Goal: Transaction & Acquisition: Purchase product/service

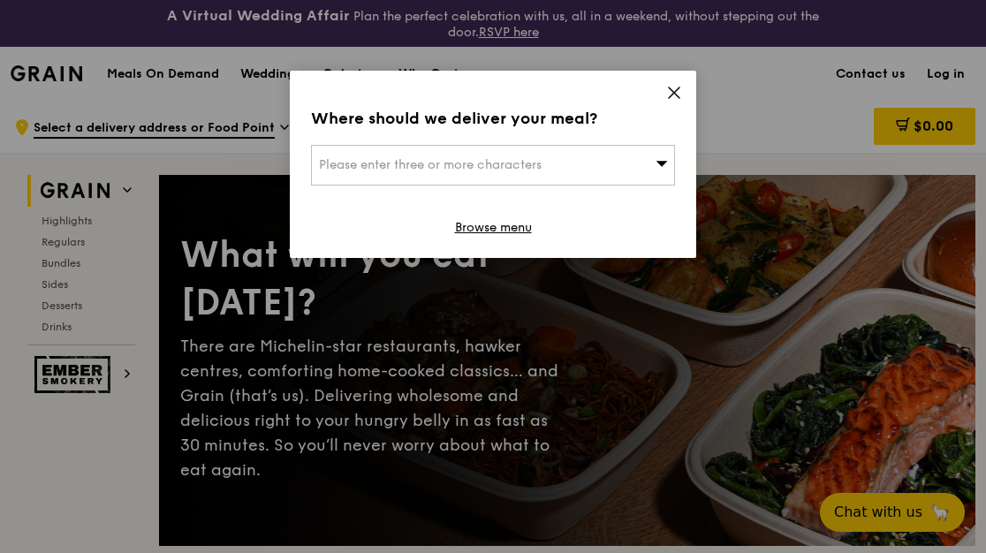
click at [686, 87] on div "Where should we deliver your meal? Please enter three or more characters Browse…" at bounding box center [493, 164] width 406 height 187
click at [678, 87] on icon at bounding box center [674, 93] width 16 height 16
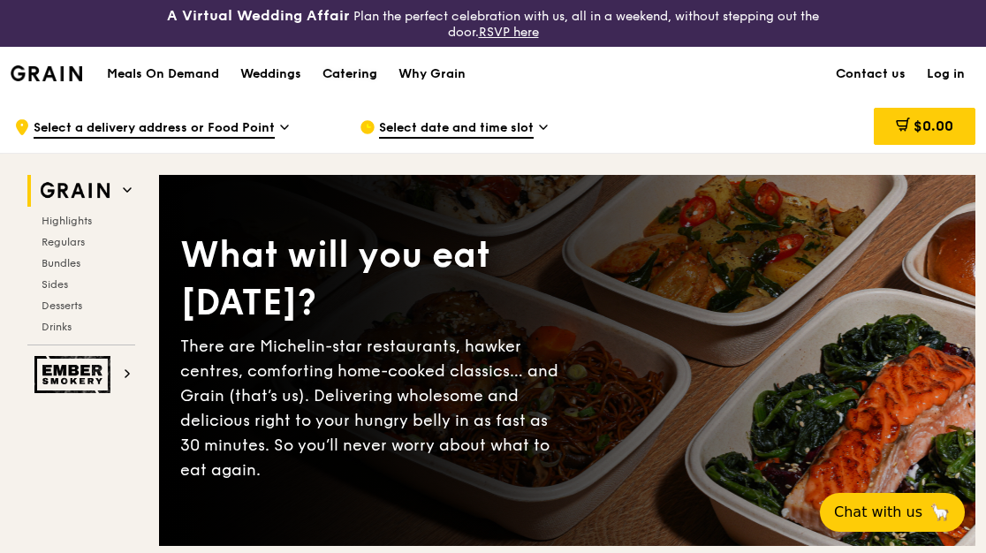
click at [344, 69] on div "Catering" at bounding box center [349, 74] width 55 height 53
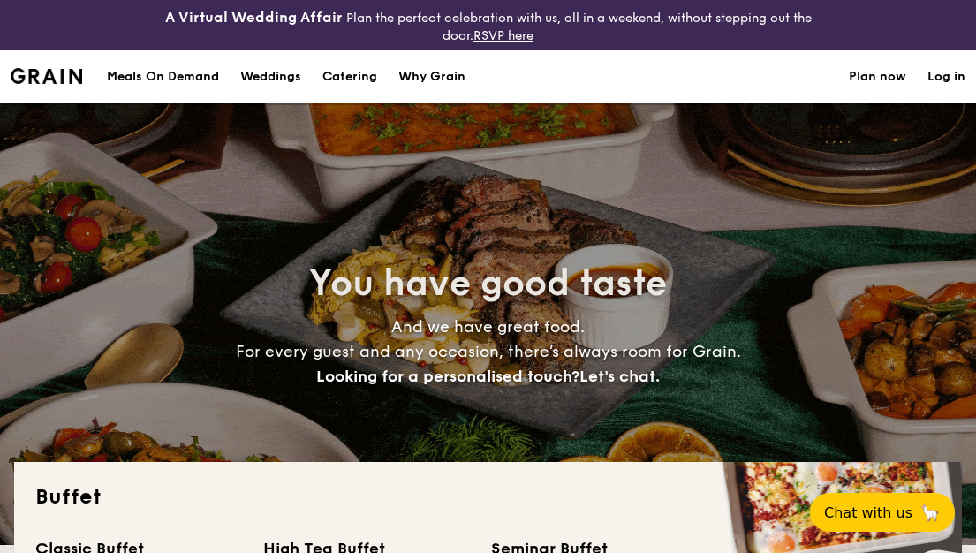
select select
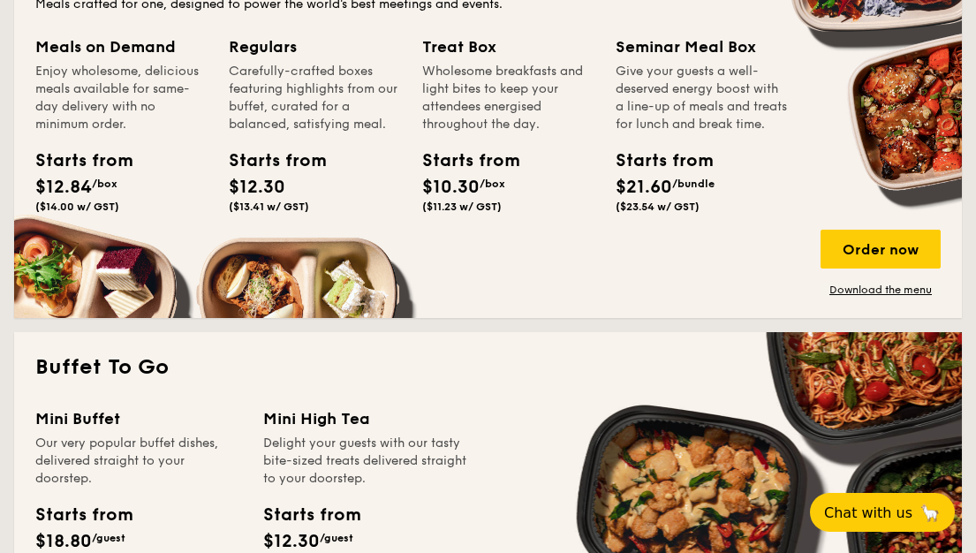
scroll to position [1060, 0]
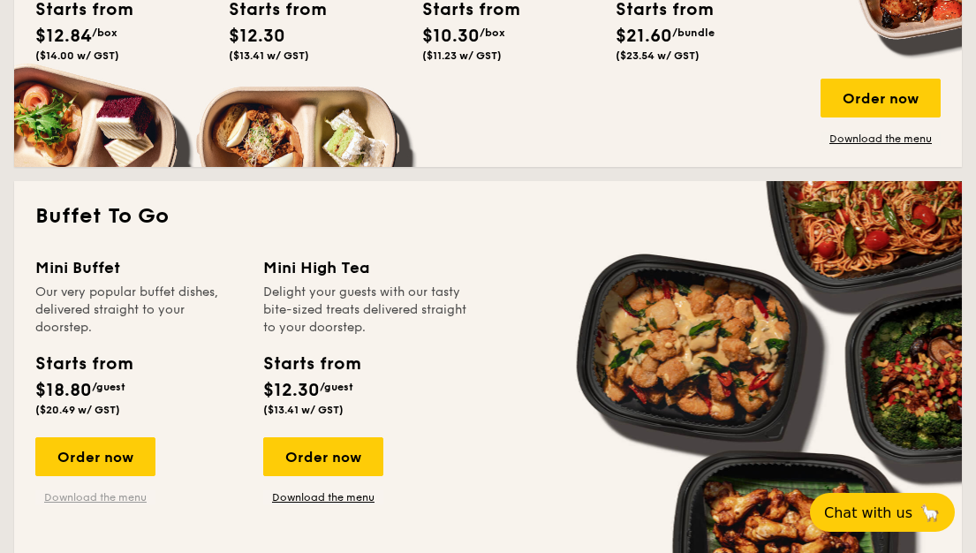
click at [120, 498] on link "Download the menu" at bounding box center [95, 497] width 120 height 14
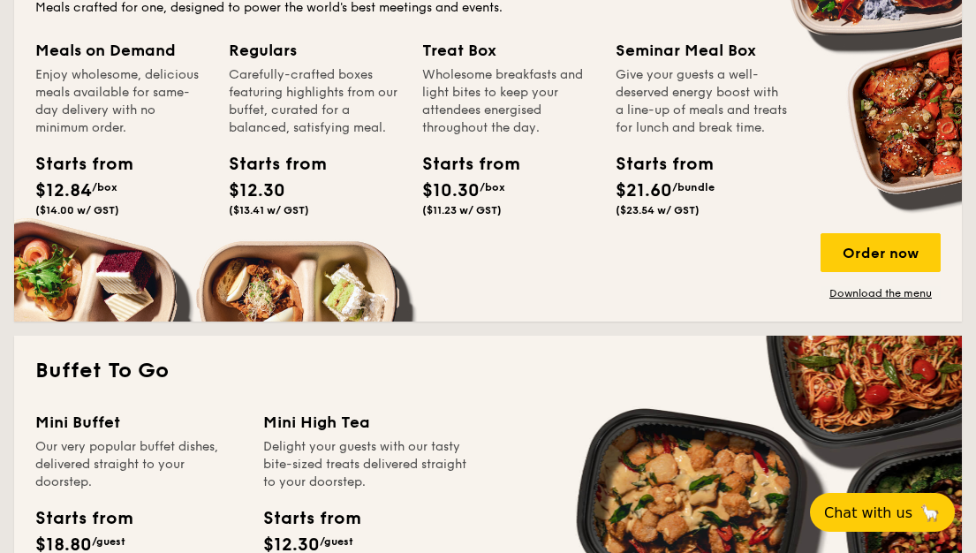
scroll to position [972, 0]
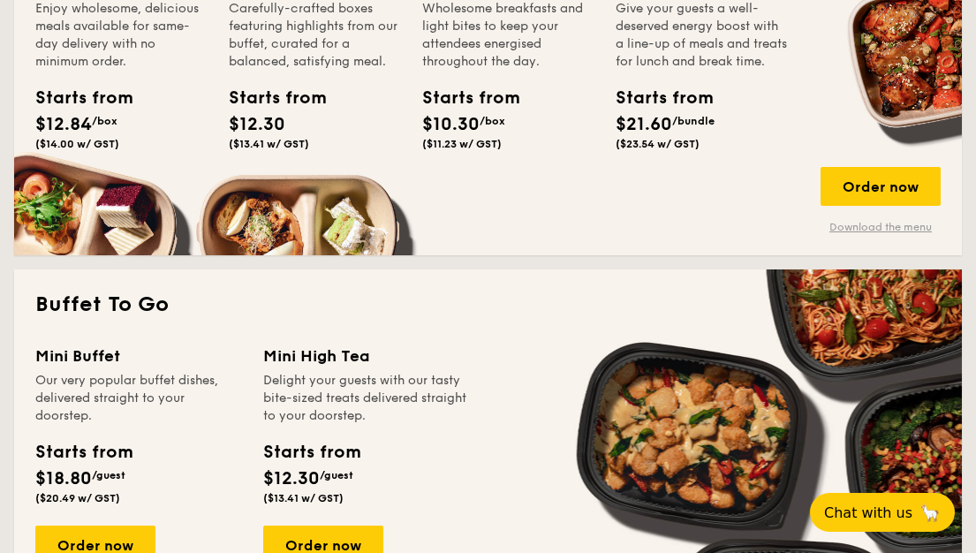
click at [882, 224] on link "Download the menu" at bounding box center [881, 227] width 120 height 14
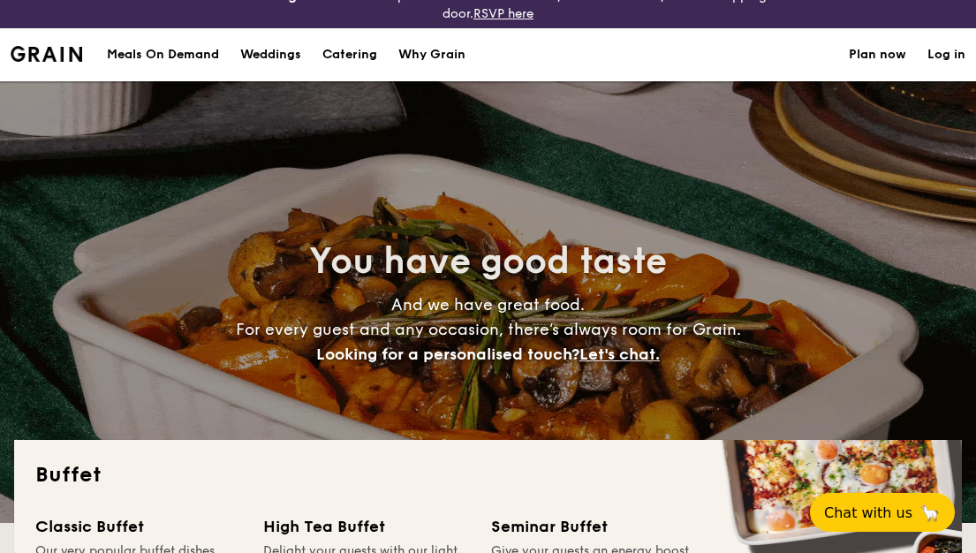
scroll to position [0, 0]
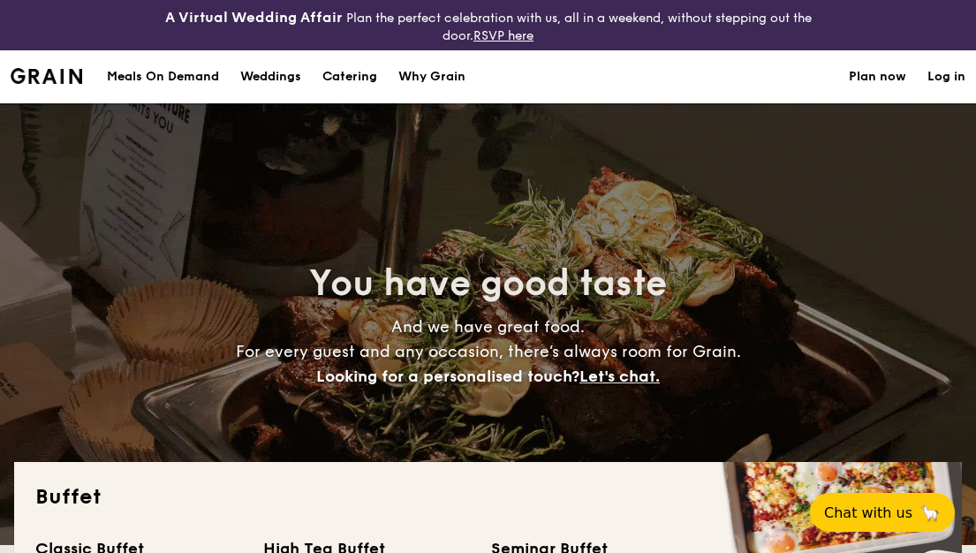
click at [178, 72] on div "Meals On Demand" at bounding box center [163, 76] width 112 height 53
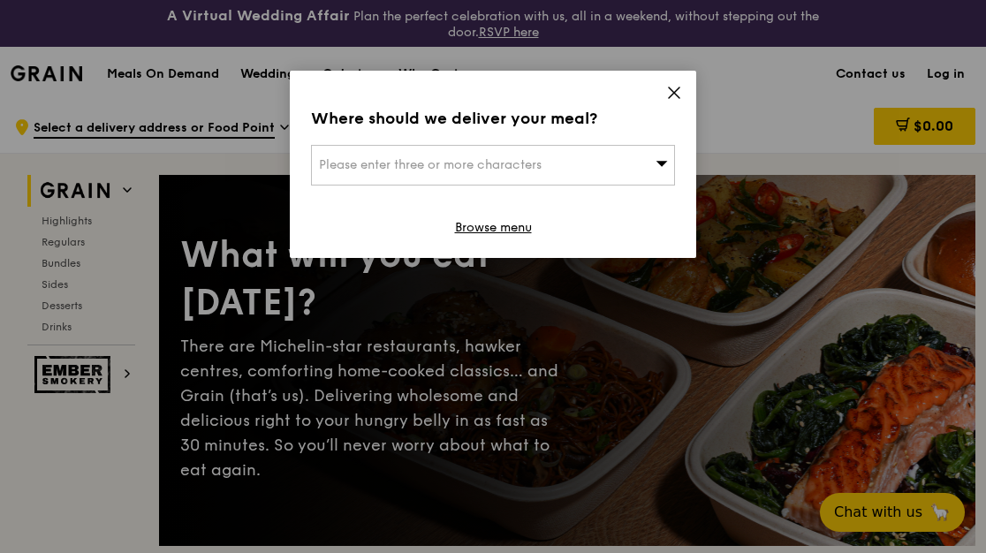
click at [669, 88] on icon at bounding box center [674, 92] width 11 height 11
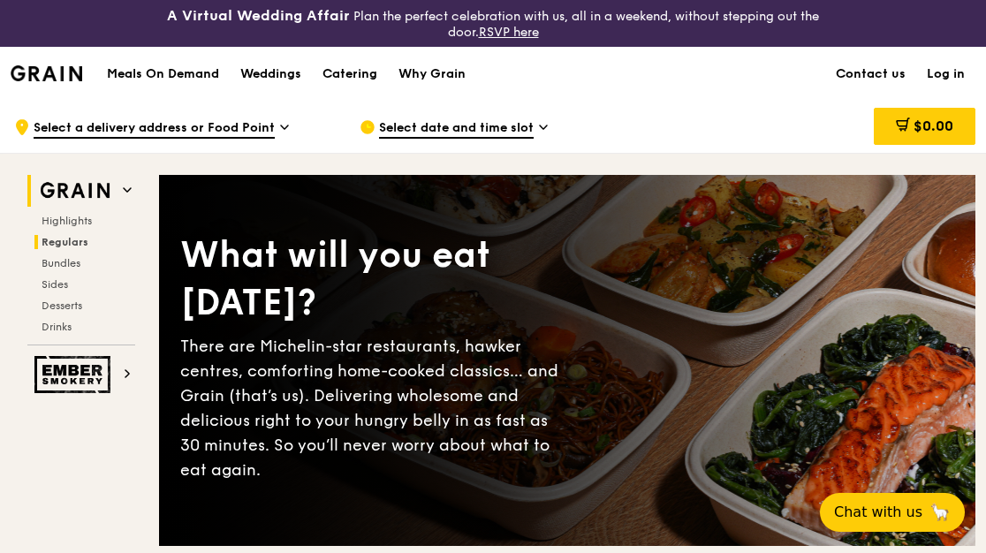
click at [64, 236] on span "Regulars" at bounding box center [65, 242] width 47 height 12
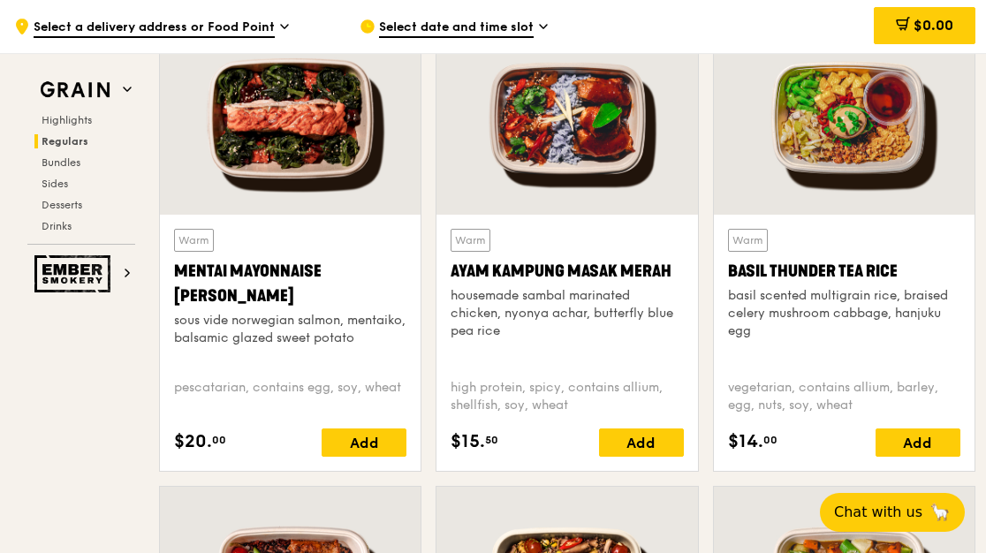
scroll to position [1656, 0]
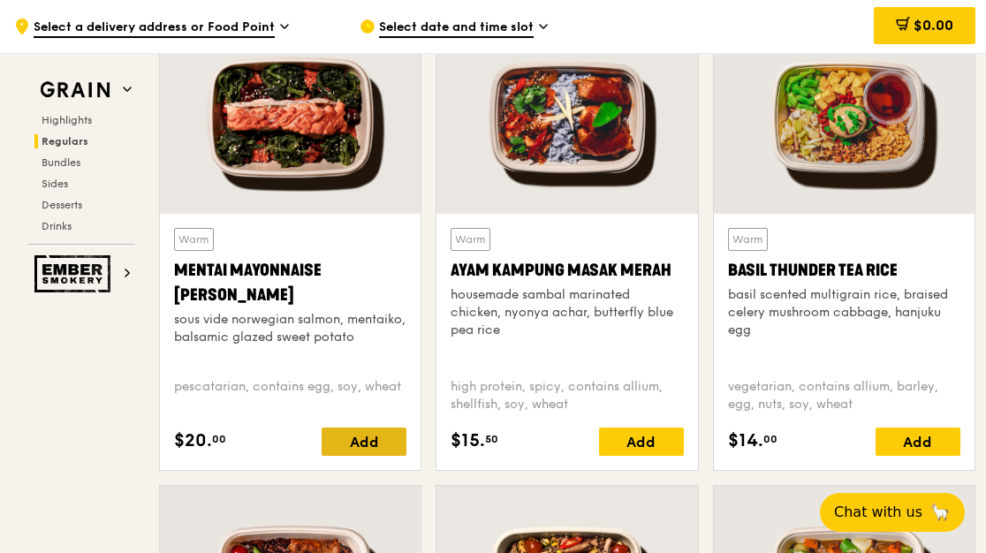
click at [375, 441] on div "Add" at bounding box center [364, 442] width 85 height 28
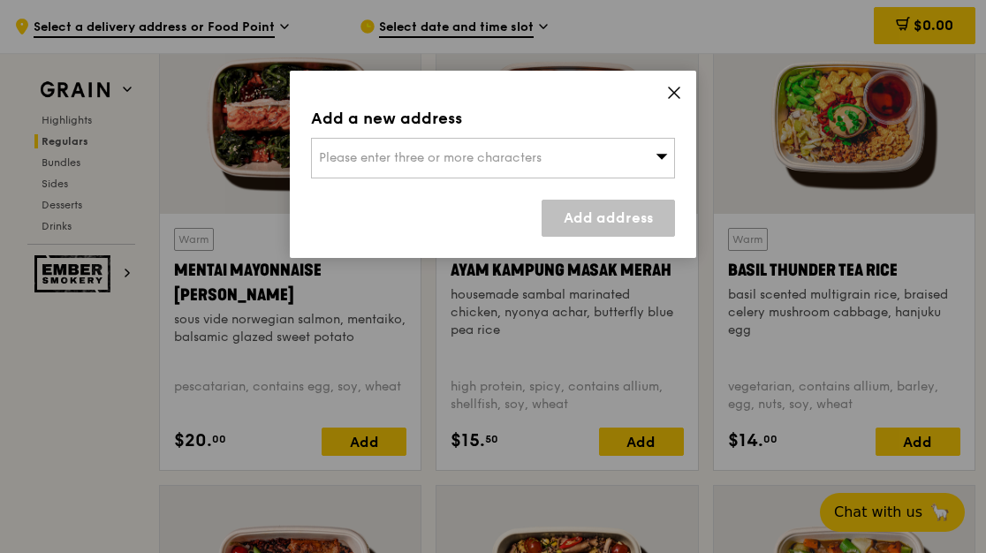
click at [648, 152] on div "Please enter three or more characters" at bounding box center [493, 158] width 364 height 41
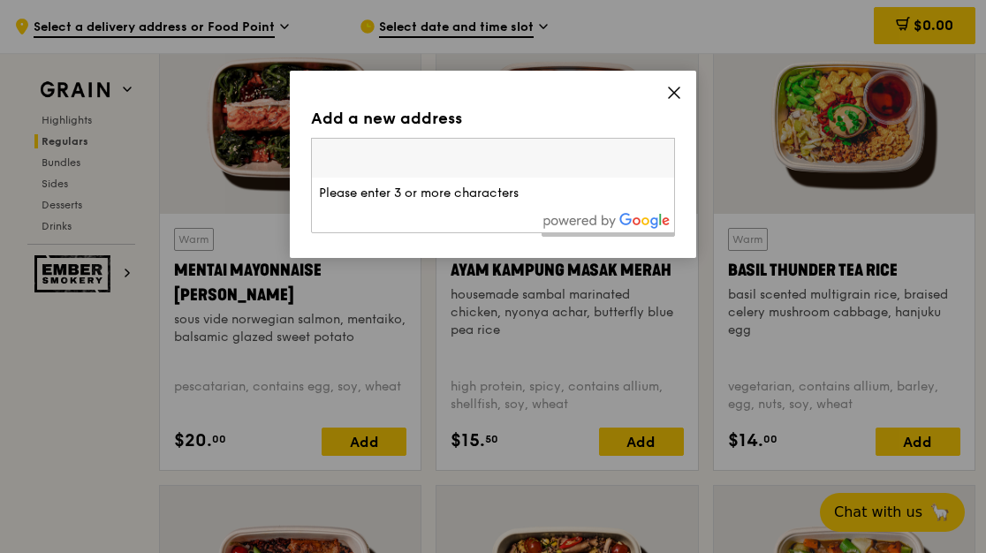
click at [677, 84] on div "Add a new address Please enter three or more characters Please enter 3 or more …" at bounding box center [493, 164] width 406 height 187
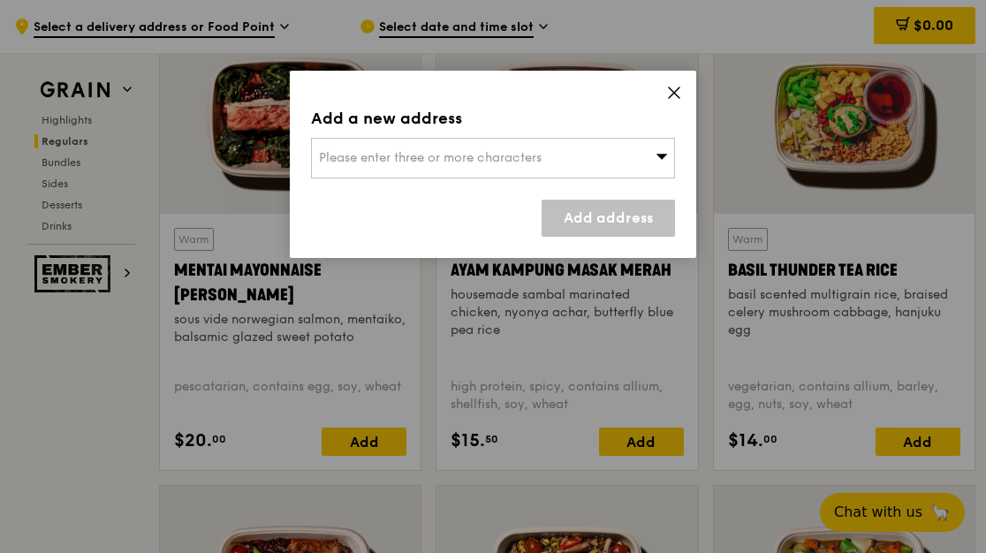
click at [675, 91] on icon at bounding box center [674, 92] width 11 height 11
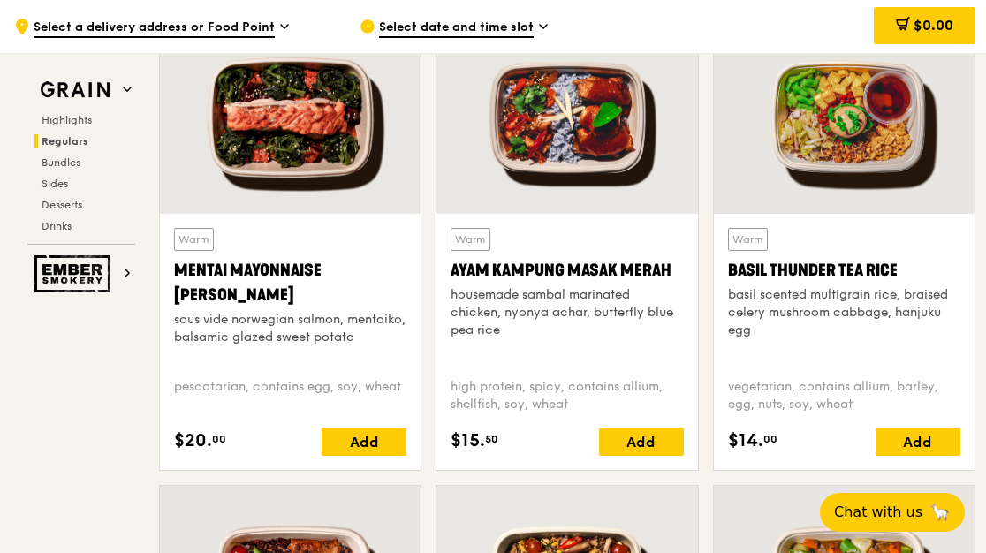
click at [514, 33] on span "Select date and time slot" at bounding box center [456, 28] width 155 height 19
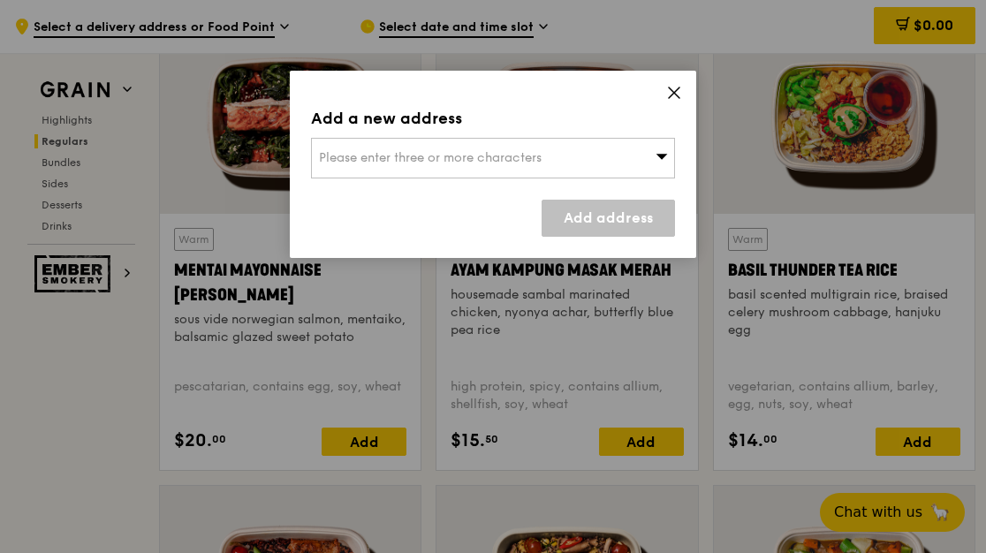
click at [641, 153] on div "Please enter three or more characters" at bounding box center [493, 158] width 364 height 41
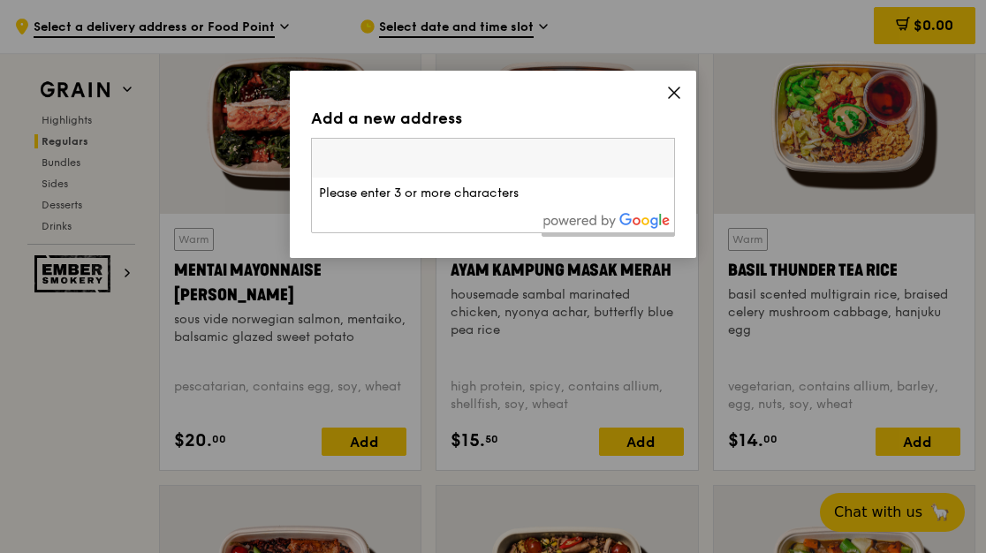
click at [683, 124] on div "Add a new address Please enter three or more characters Please enter 3 or more …" at bounding box center [493, 164] width 406 height 187
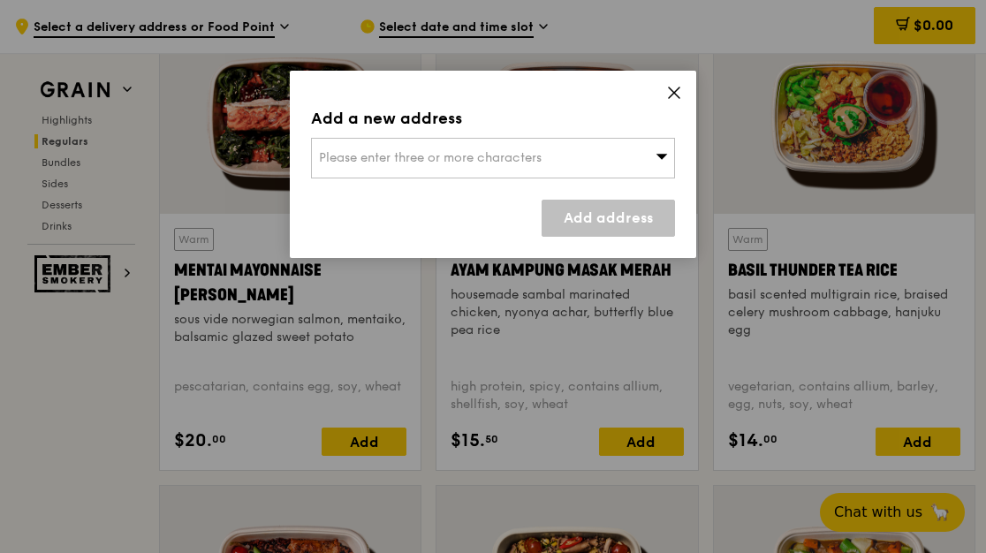
click at [677, 97] on icon at bounding box center [674, 93] width 16 height 16
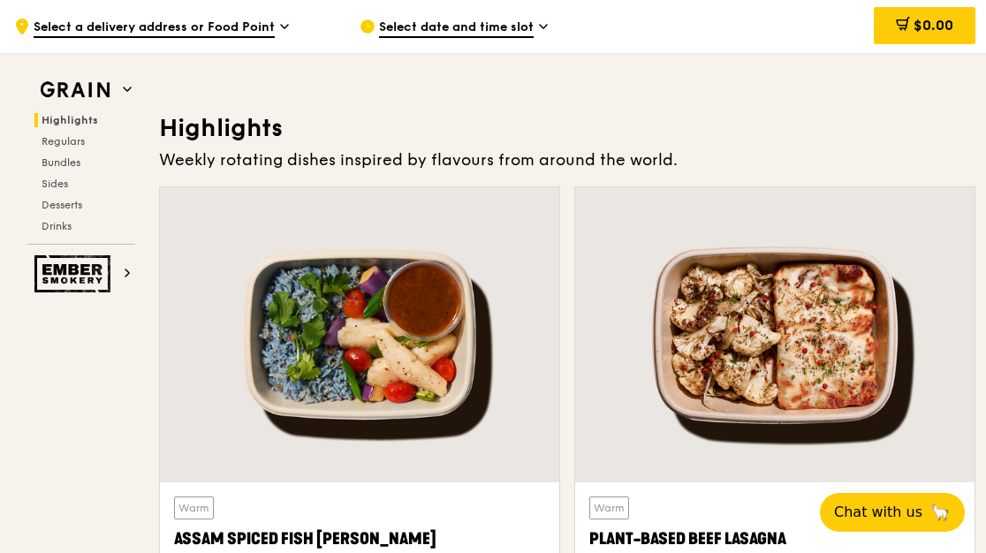
scroll to position [242, 0]
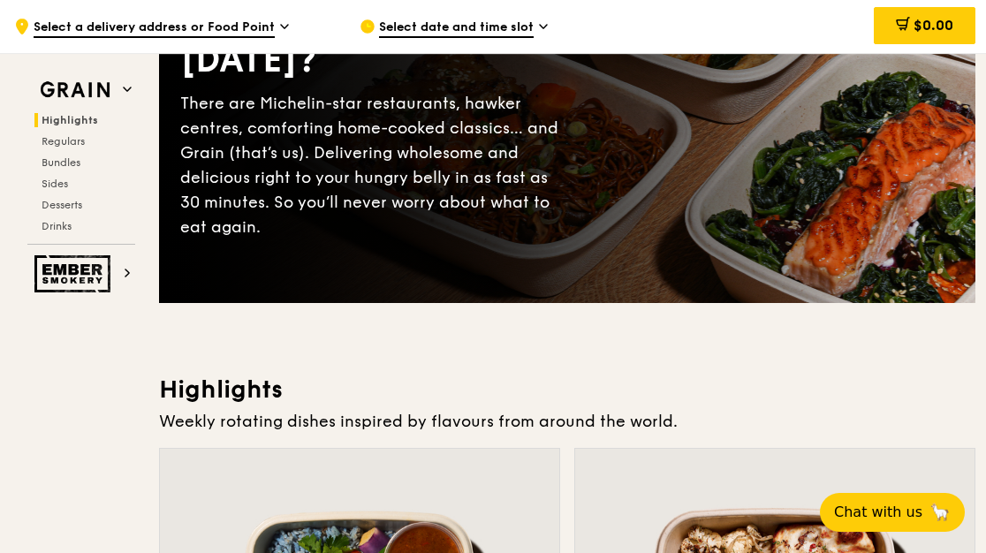
click at [546, 33] on icon at bounding box center [543, 27] width 9 height 16
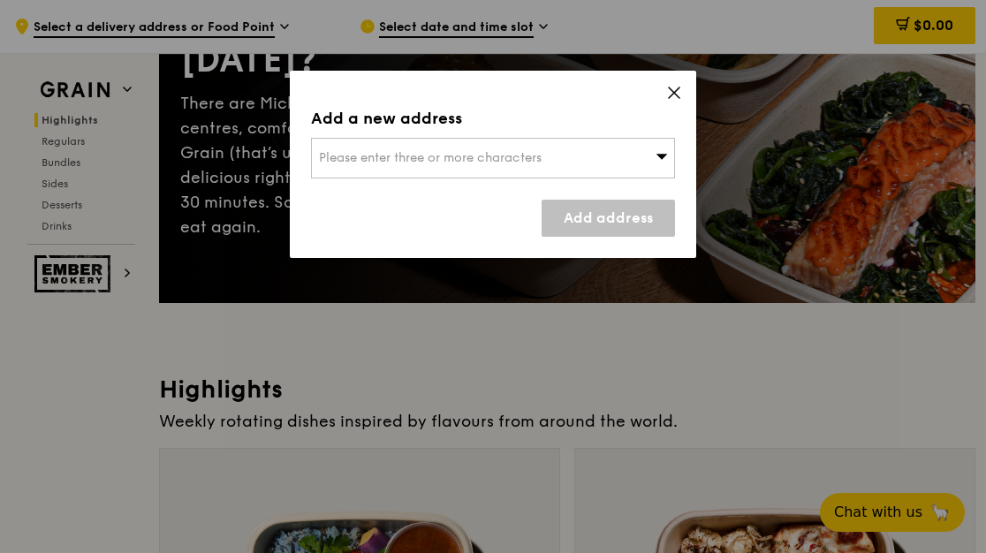
click at [536, 168] on div "Please enter three or more characters" at bounding box center [493, 158] width 364 height 41
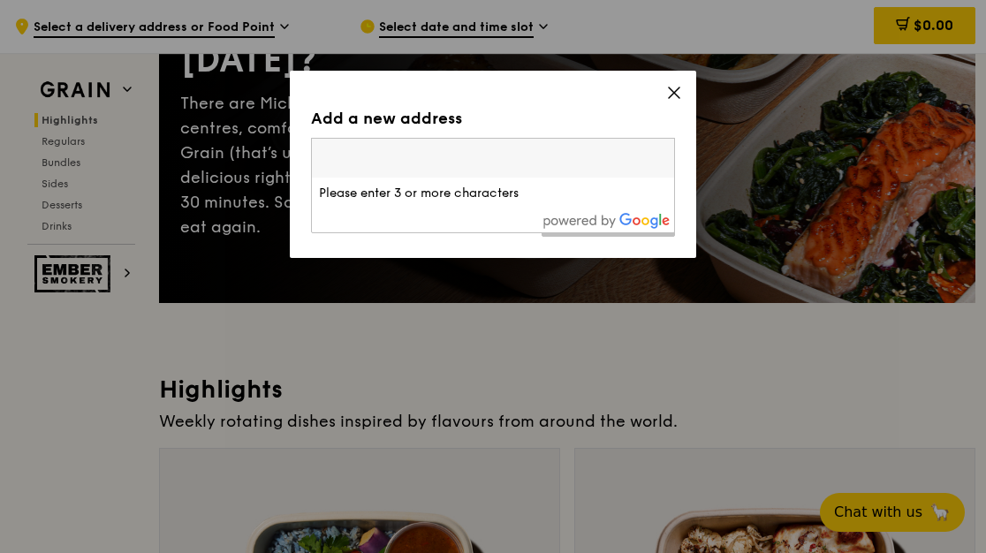
click at [425, 209] on div at bounding box center [493, 220] width 362 height 23
click at [423, 171] on input "search" at bounding box center [493, 158] width 362 height 39
paste input "100 High Street #07-00"
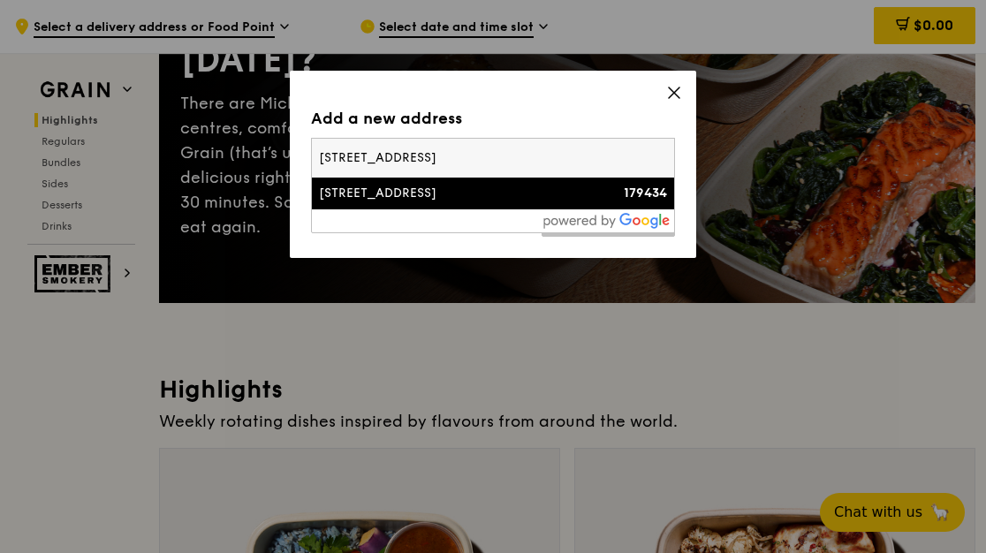
type input "100 High Street #07-00"
click at [391, 198] on div "100 High Street" at bounding box center [450, 194] width 262 height 18
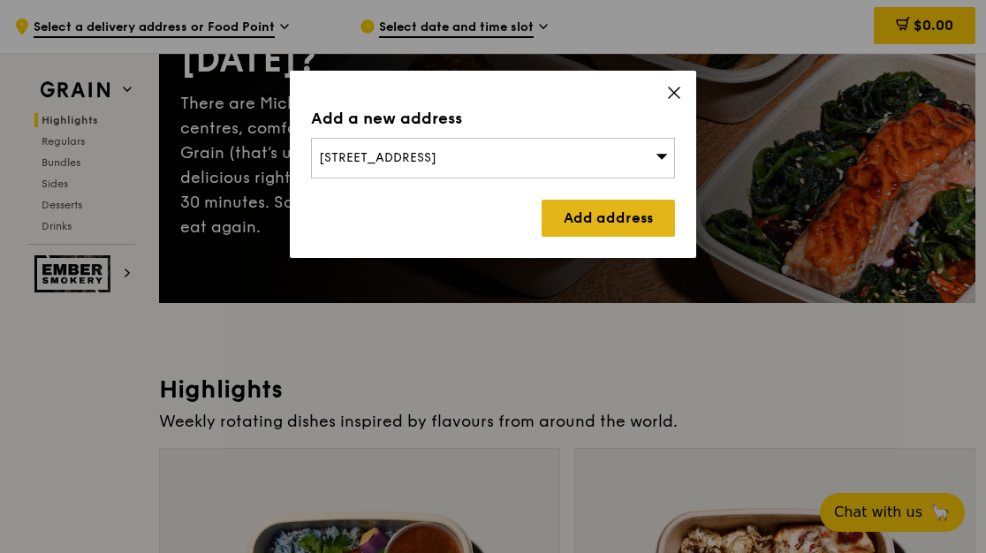
click at [625, 224] on link "Add address" at bounding box center [608, 218] width 133 height 37
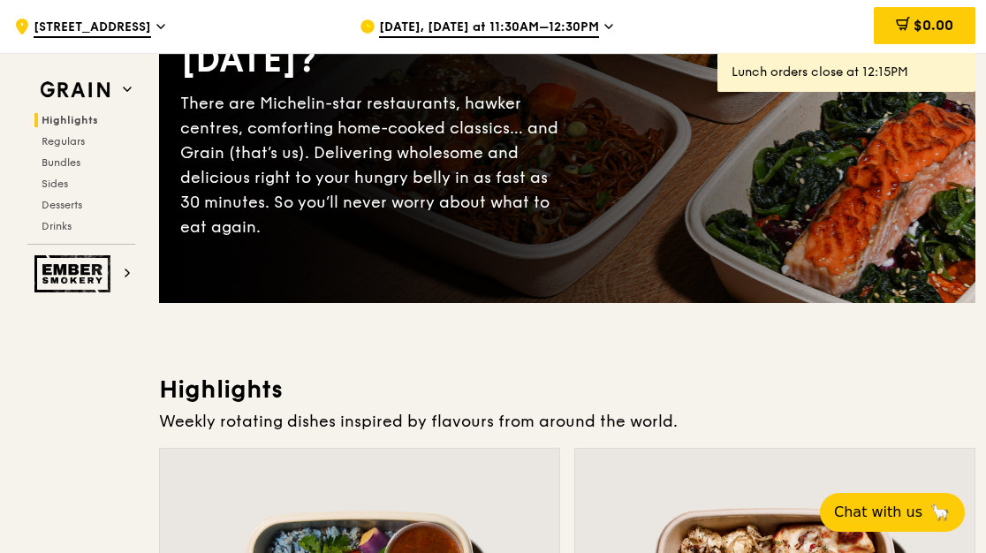
click at [527, 30] on span "Sep 24, Today at 11:30AM–12:30PM" at bounding box center [489, 28] width 220 height 19
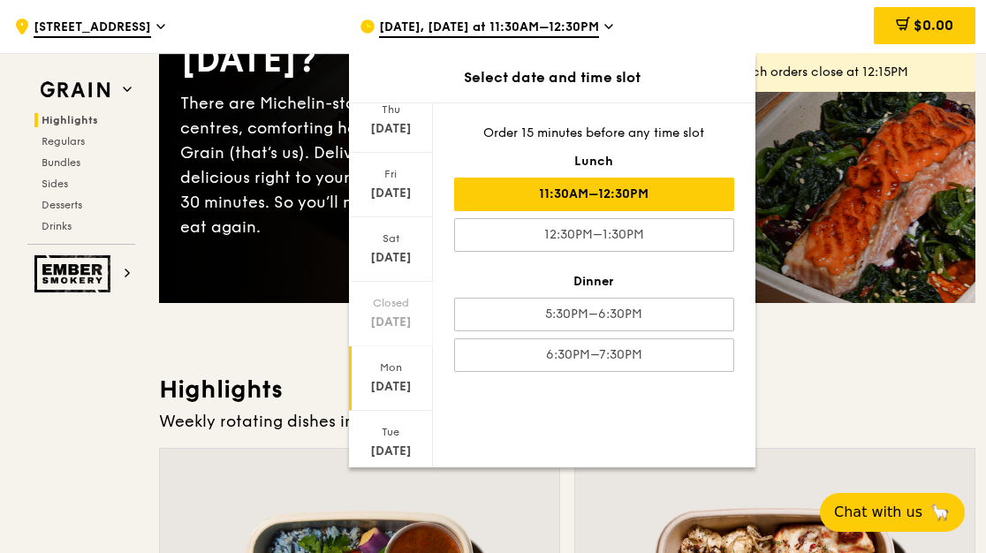
scroll to position [177, 0]
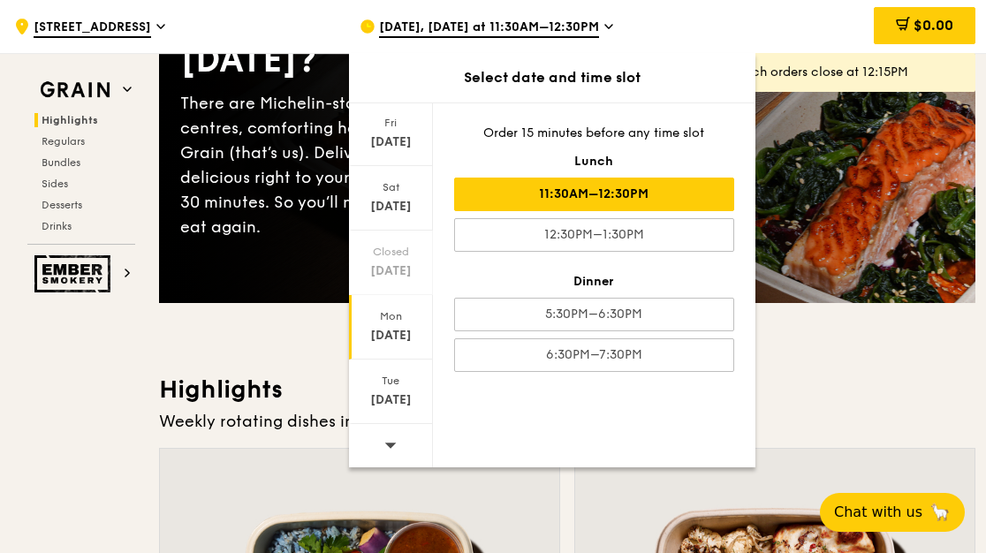
click at [393, 331] on div "Sep 29" at bounding box center [391, 336] width 79 height 18
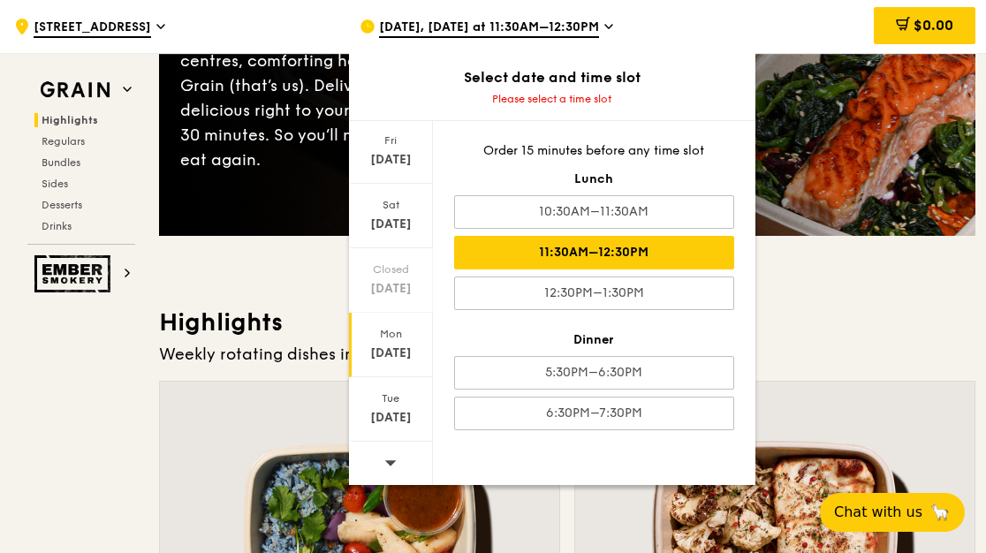
scroll to position [330, 0]
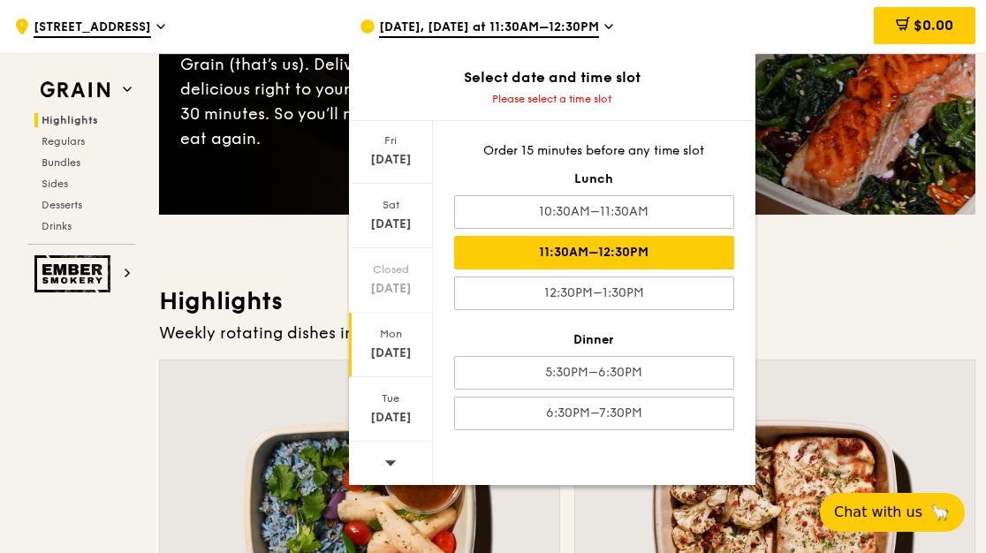
click at [645, 259] on div "11:30AM–12:30PM" at bounding box center [594, 253] width 280 height 34
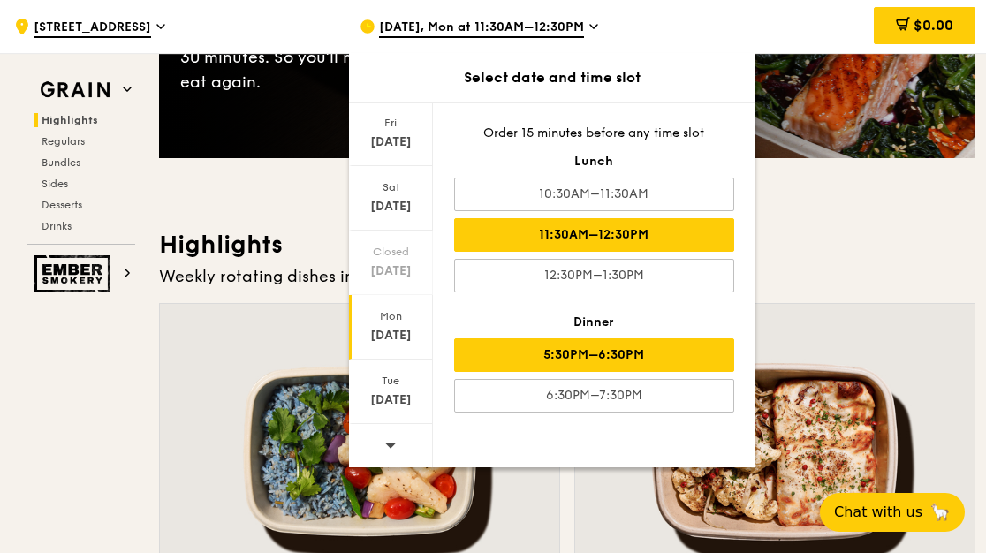
scroll to position [419, 0]
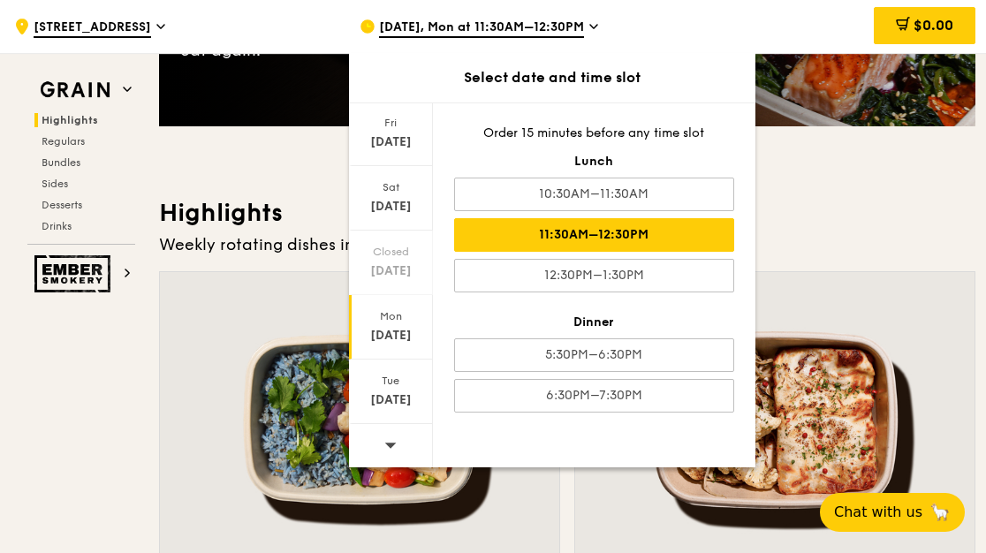
click at [685, 229] on div "11:30AM–12:30PM" at bounding box center [594, 235] width 280 height 34
click at [772, 233] on div "Weekly rotating dishes inspired by flavours from around the world." at bounding box center [567, 244] width 816 height 25
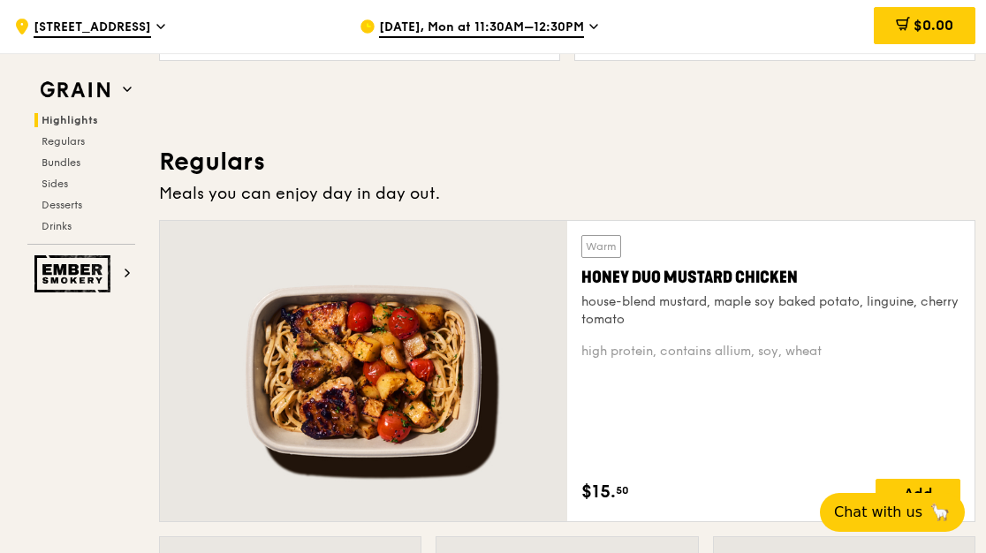
scroll to position [1214, 0]
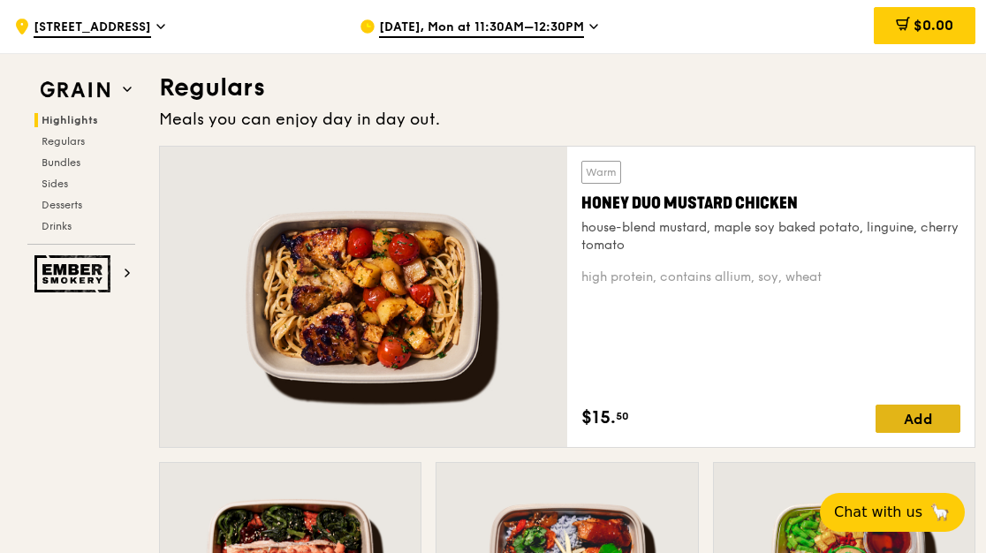
click at [916, 414] on div "Add" at bounding box center [918, 419] width 85 height 28
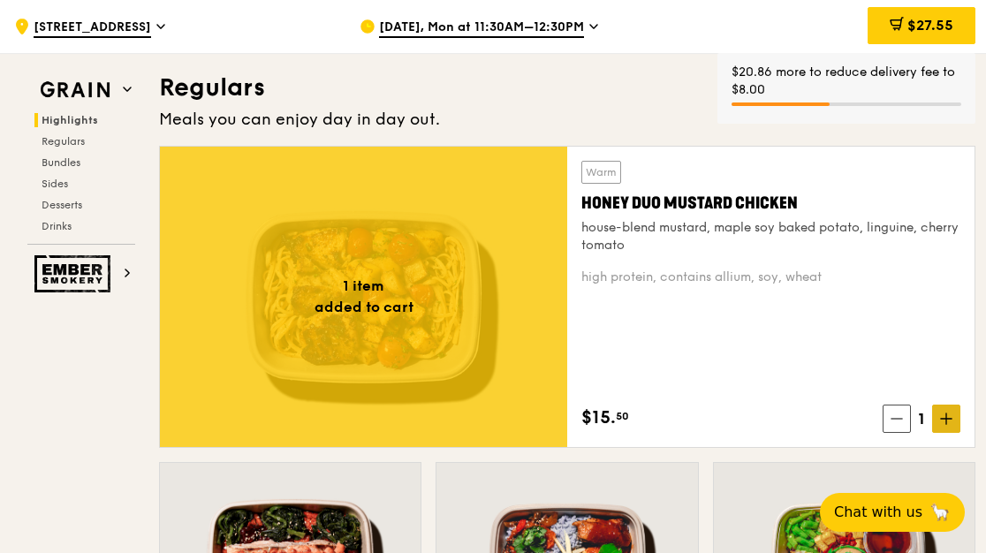
click at [937, 416] on span at bounding box center [946, 419] width 28 height 28
click at [939, 421] on span at bounding box center [946, 419] width 28 height 28
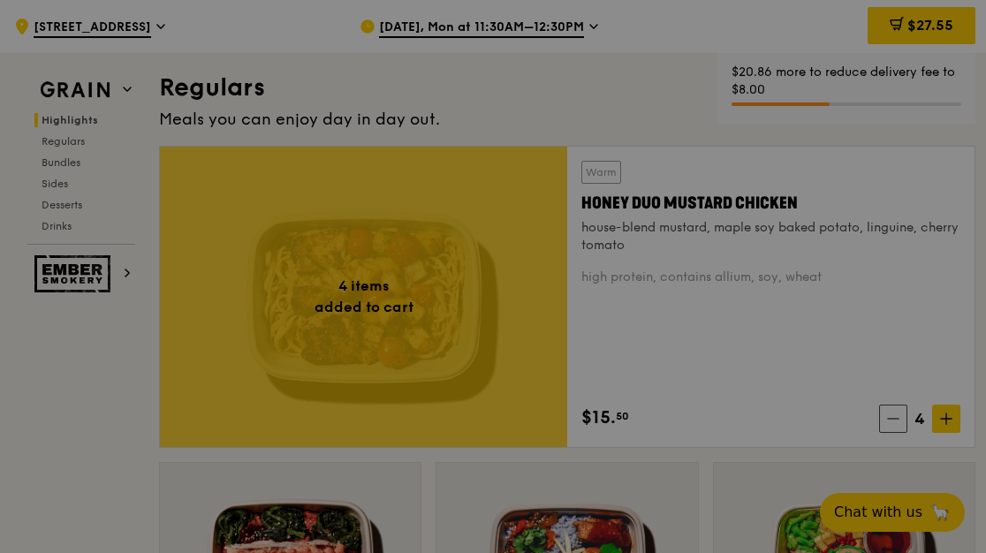
click at [938, 421] on div at bounding box center [493, 276] width 986 height 553
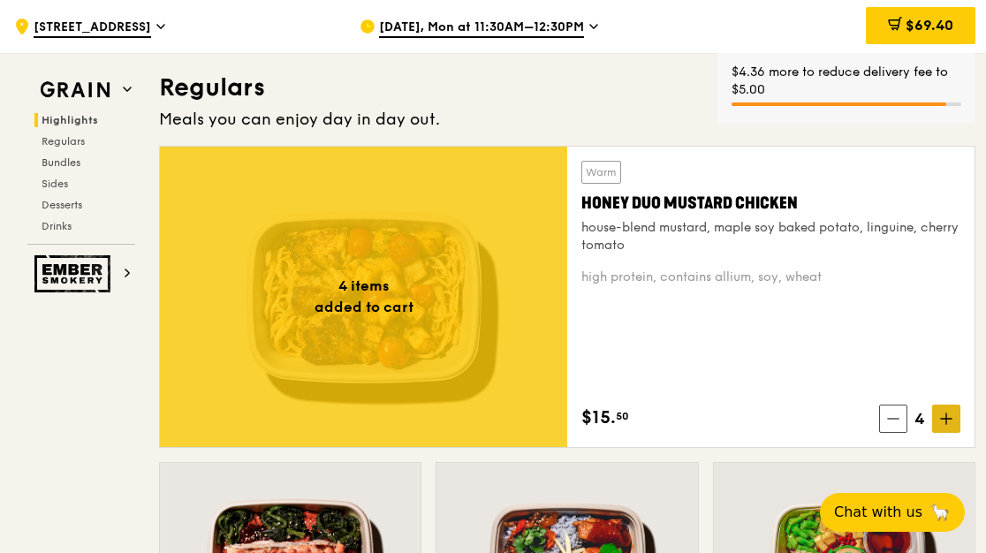
click at [944, 419] on icon at bounding box center [946, 419] width 11 height 0
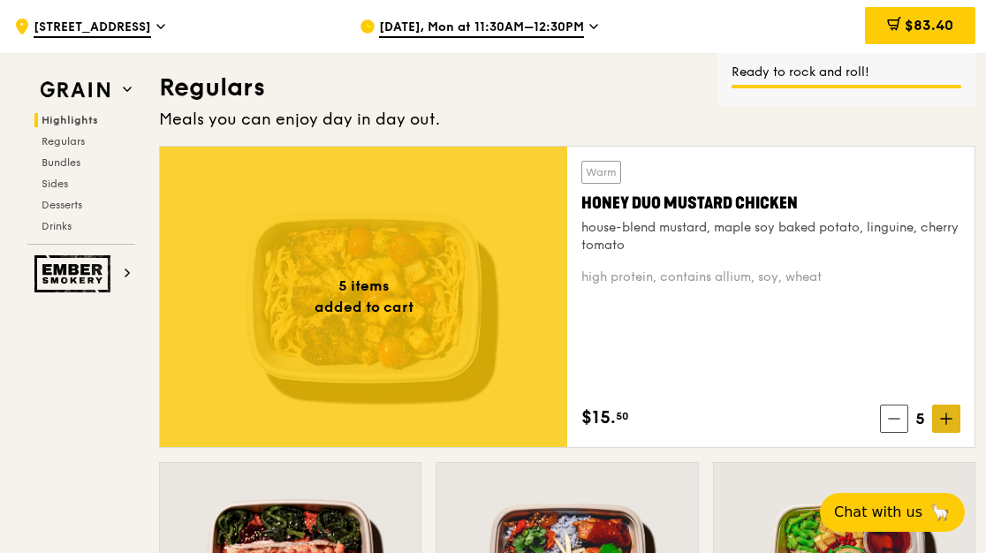
click at [944, 419] on icon at bounding box center [946, 419] width 11 height 0
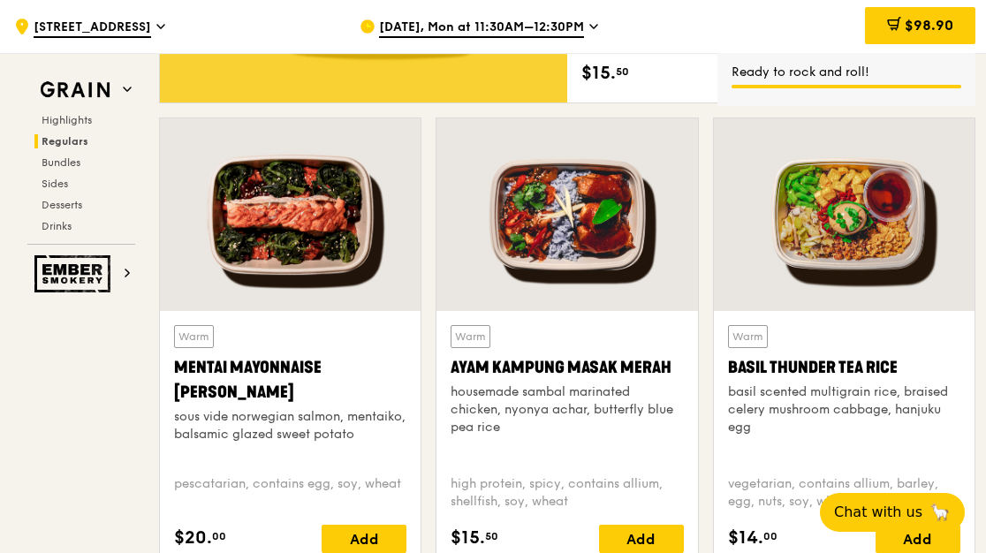
scroll to position [1567, 0]
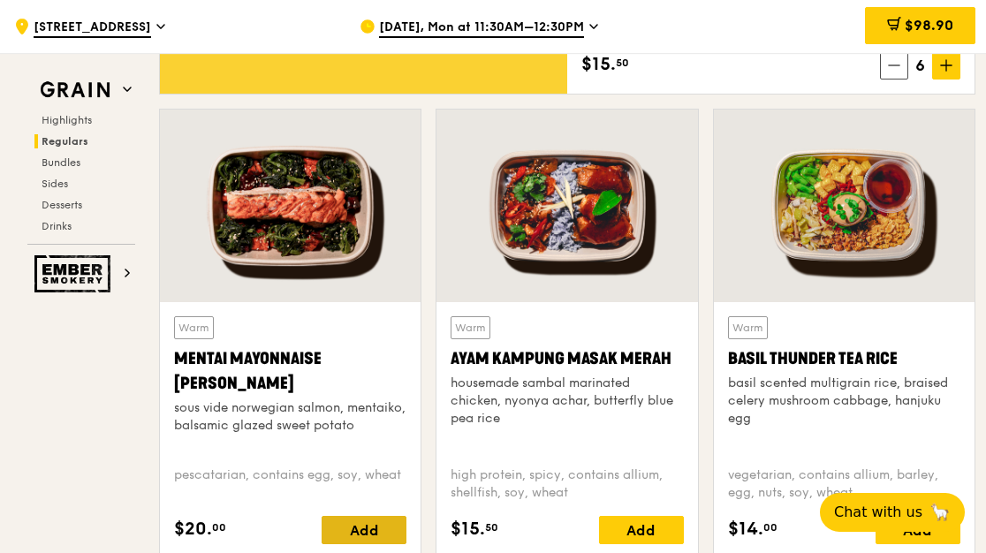
click at [378, 524] on div "Add" at bounding box center [364, 530] width 85 height 28
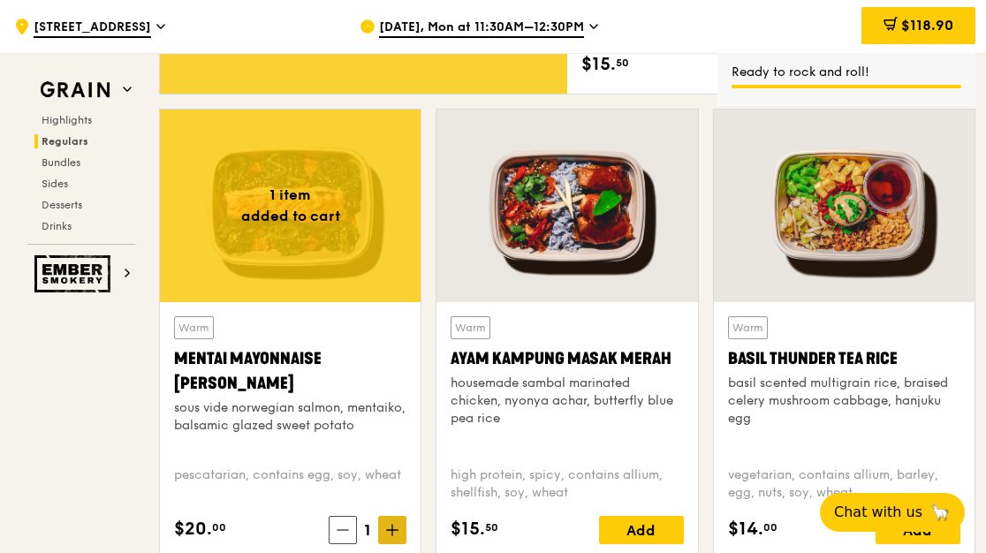
click at [393, 527] on icon at bounding box center [392, 530] width 12 height 12
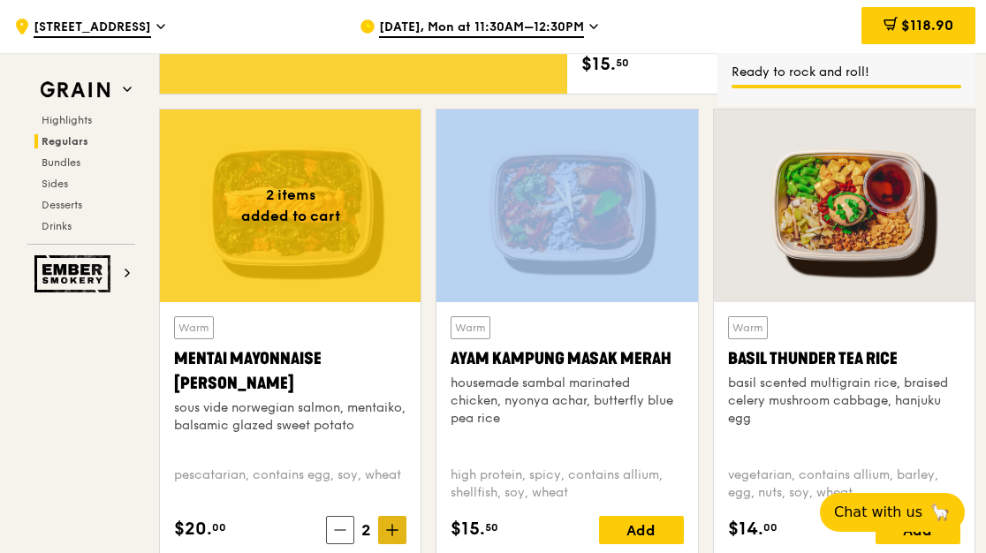
click at [393, 527] on icon at bounding box center [392, 530] width 12 height 12
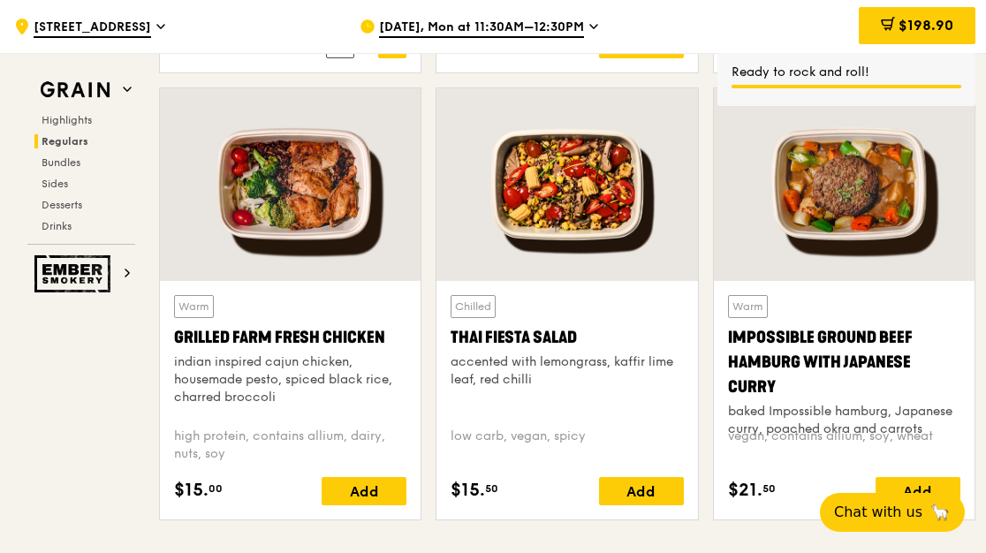
scroll to position [2097, 0]
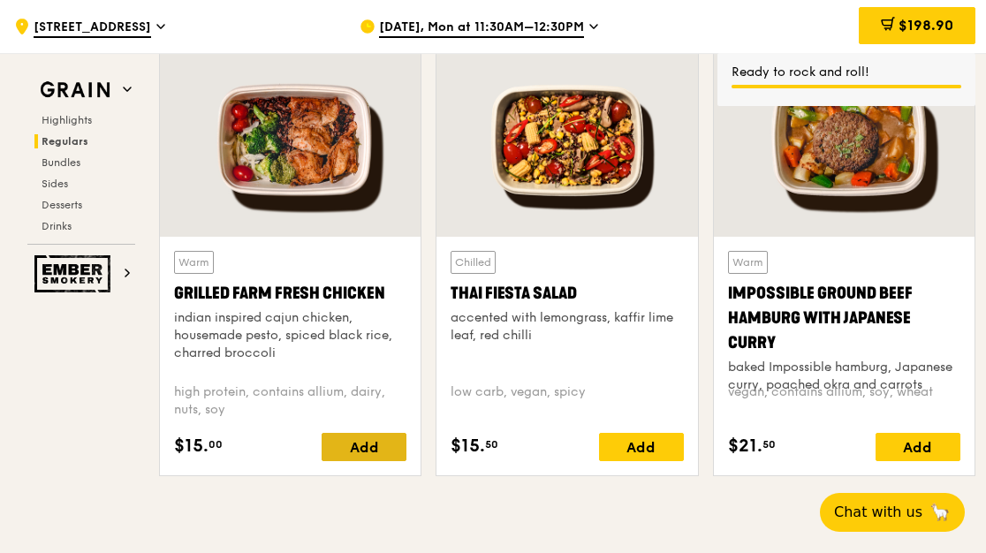
click at [375, 438] on div "Add" at bounding box center [364, 447] width 85 height 28
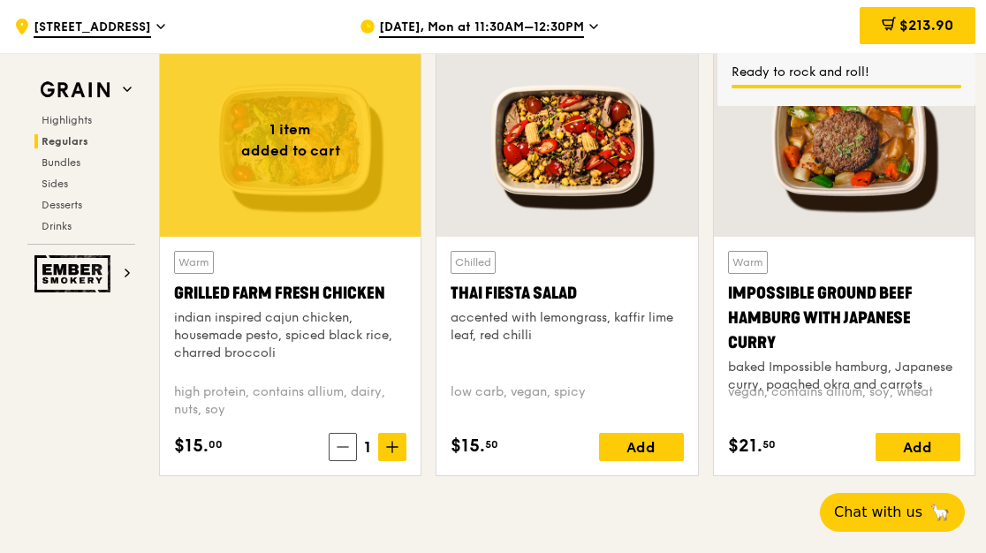
click at [392, 451] on icon at bounding box center [392, 447] width 0 height 11
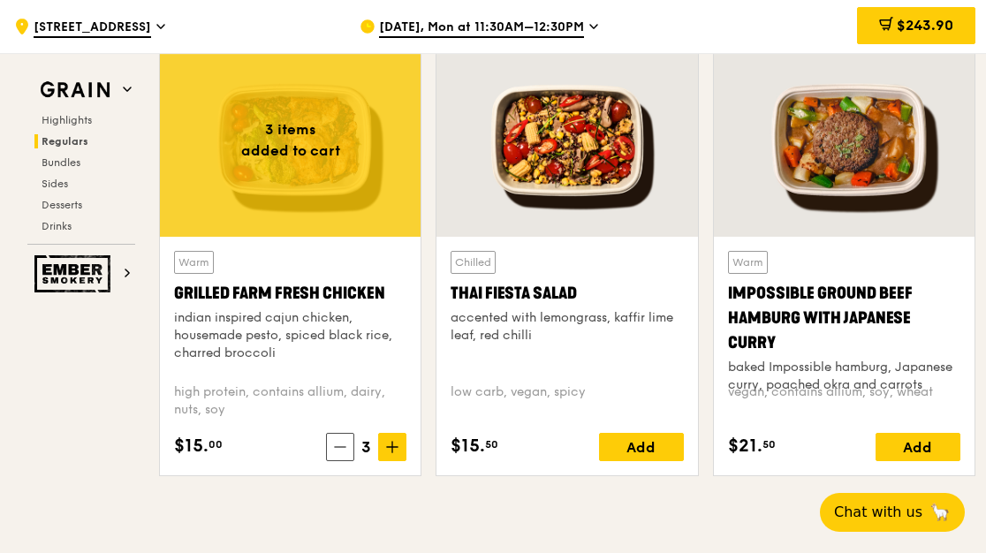
scroll to position [2009, 0]
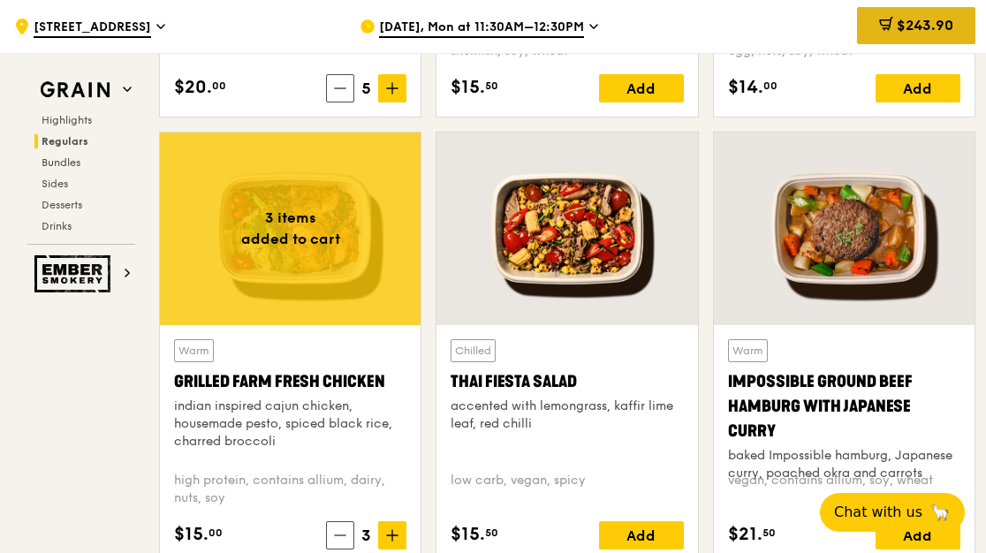
click at [915, 25] on span "$243.90" at bounding box center [925, 25] width 57 height 17
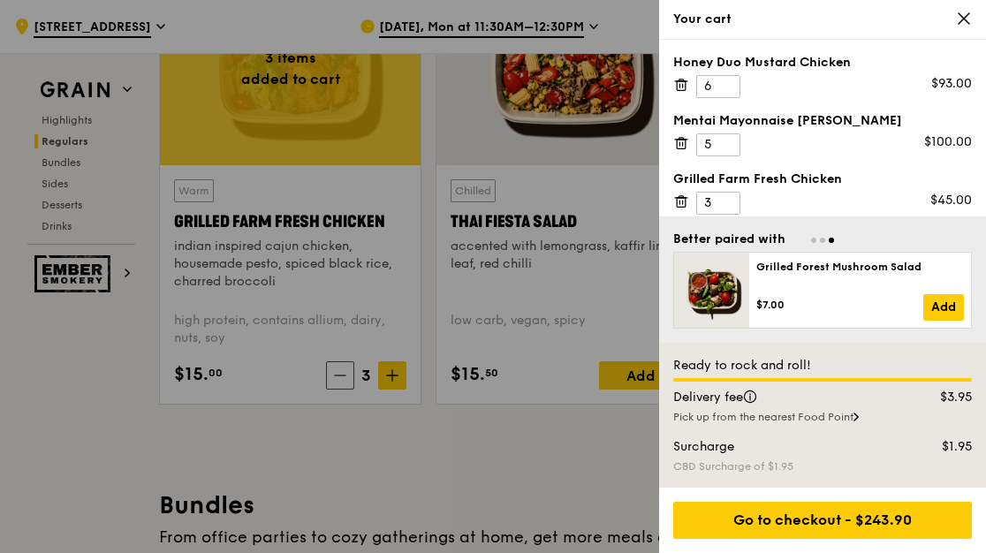
scroll to position [2150, 0]
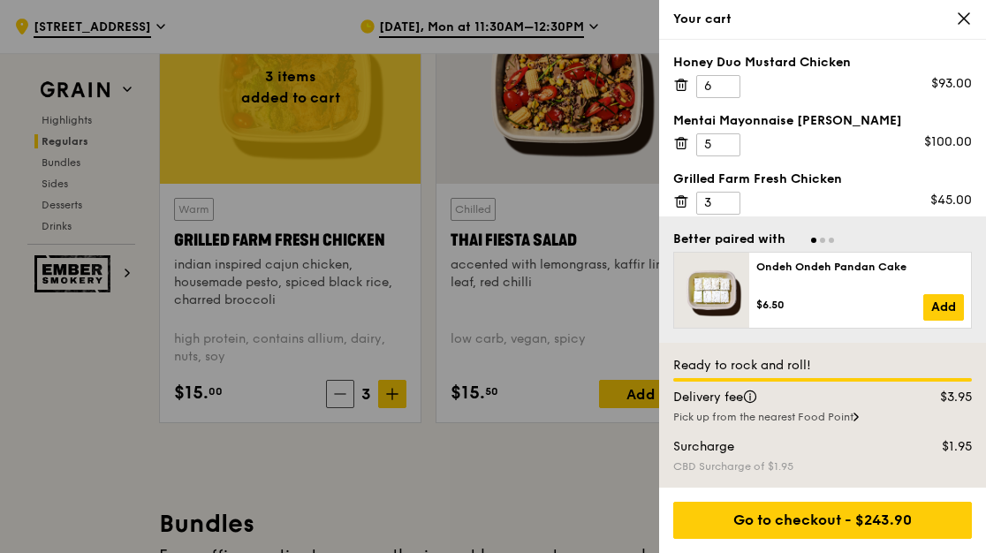
click at [956, 24] on icon at bounding box center [964, 19] width 16 height 16
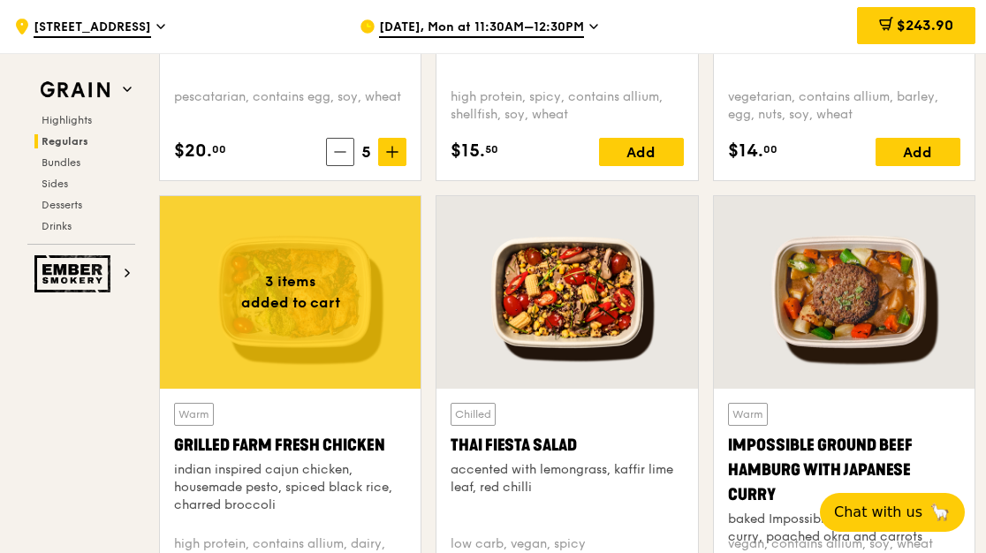
scroll to position [2239, 0]
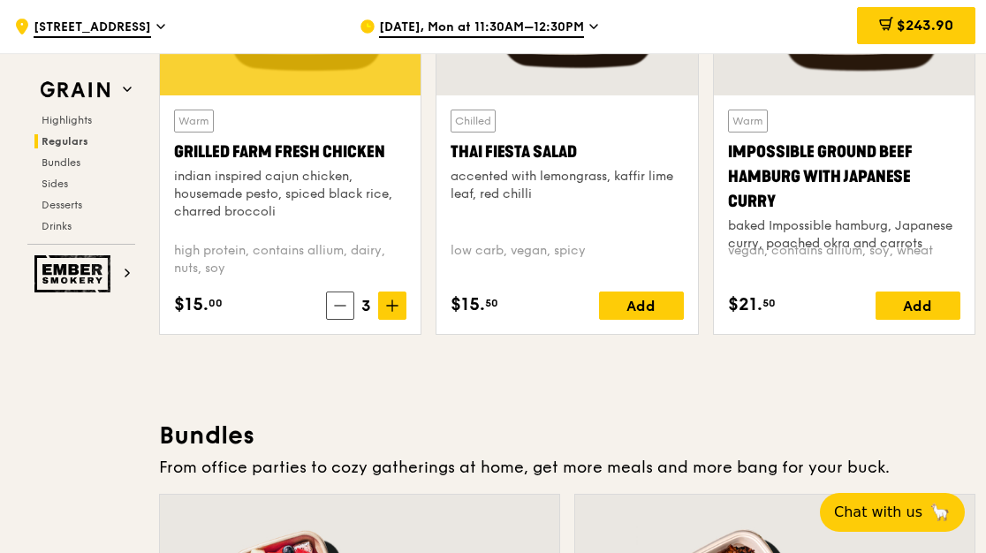
click at [509, 32] on span "Sep 29, Mon at 11:30AM–12:30PM" at bounding box center [481, 28] width 205 height 19
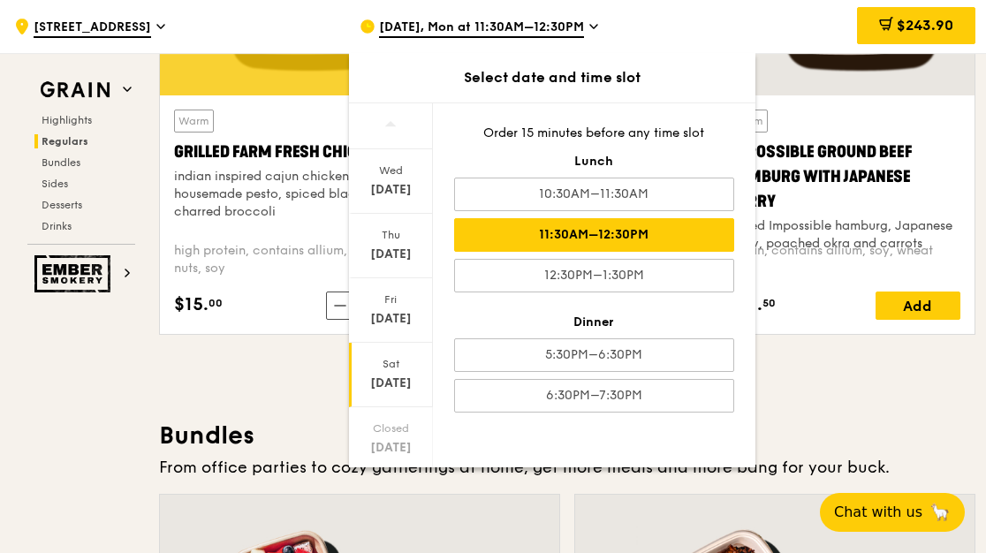
scroll to position [177, 0]
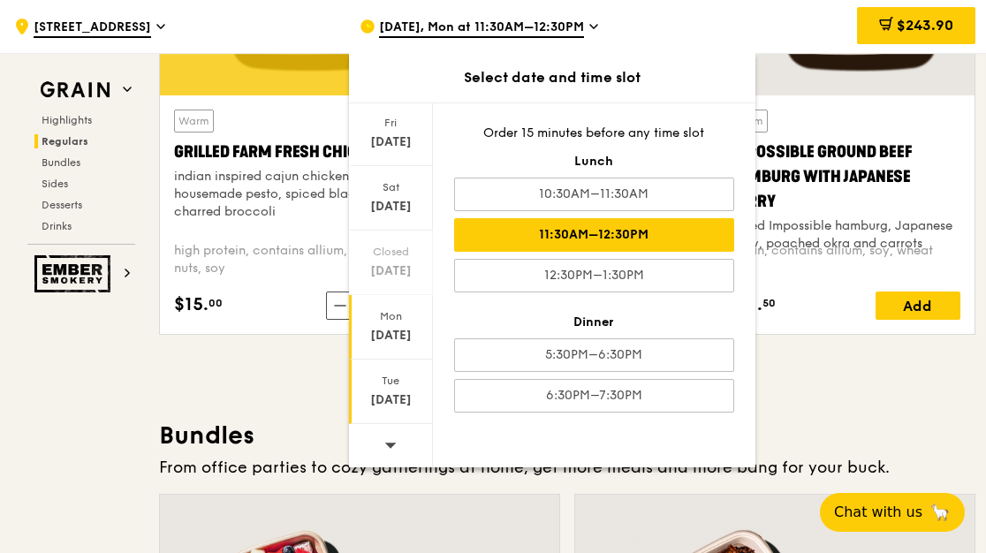
click at [396, 391] on div "Tue Sep 30" at bounding box center [391, 392] width 84 height 64
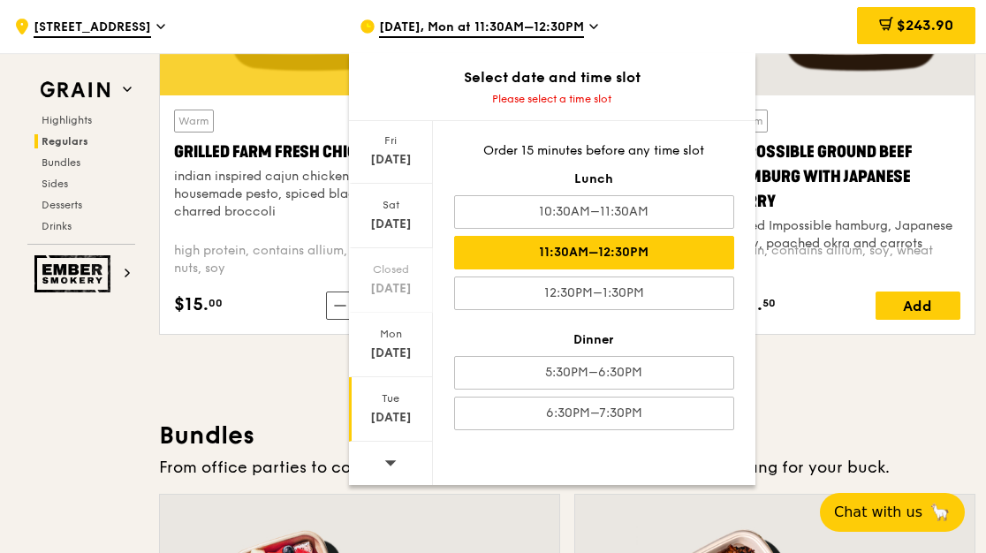
click at [603, 252] on div "11:30AM–12:30PM" at bounding box center [594, 253] width 280 height 34
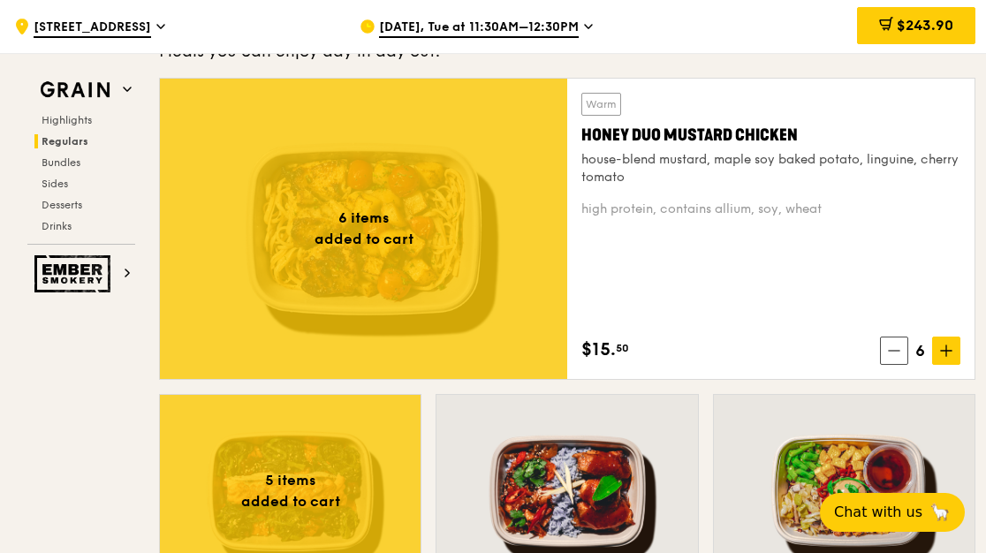
scroll to position [1090, 0]
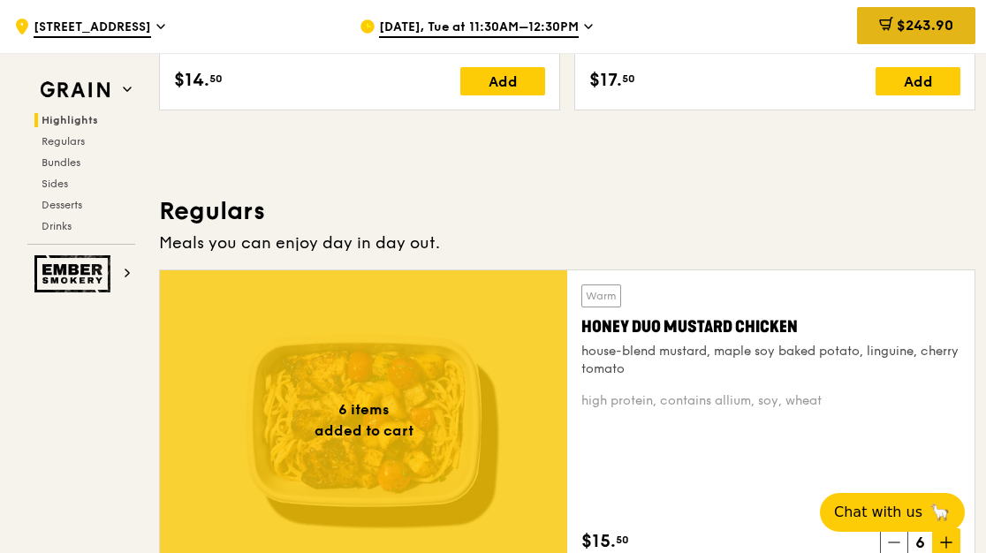
click at [912, 21] on span "$243.90" at bounding box center [925, 25] width 57 height 17
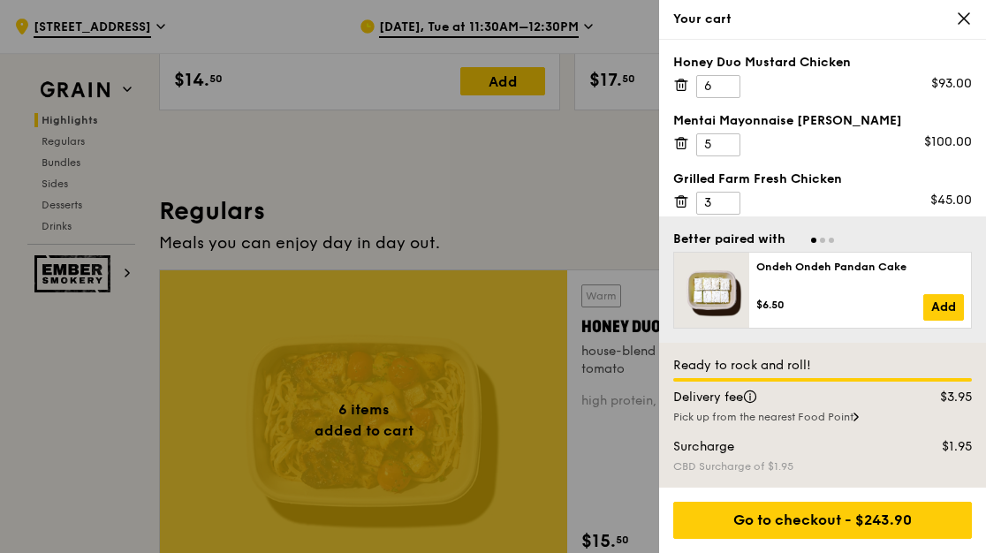
click at [681, 83] on icon at bounding box center [681, 85] width 16 height 16
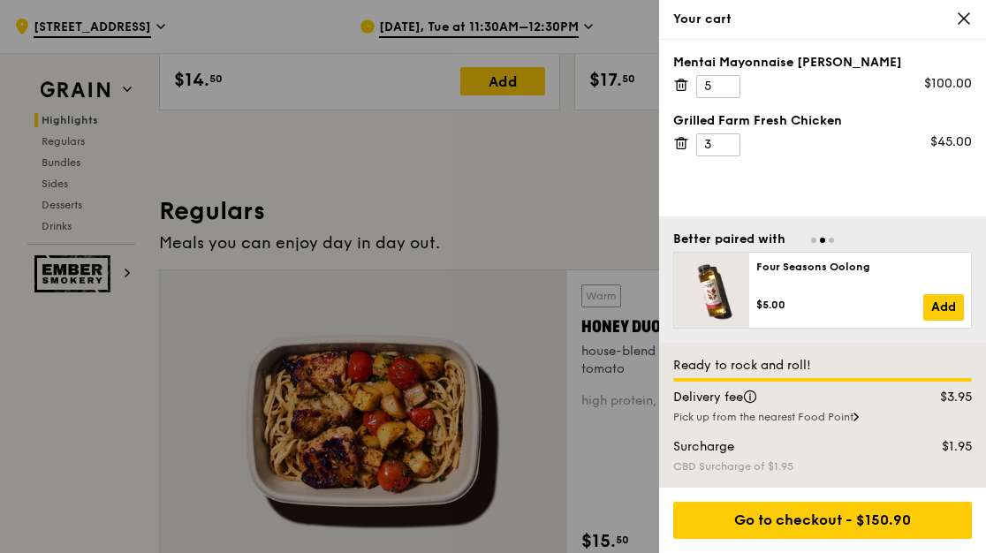
click at [682, 88] on icon at bounding box center [681, 85] width 16 height 16
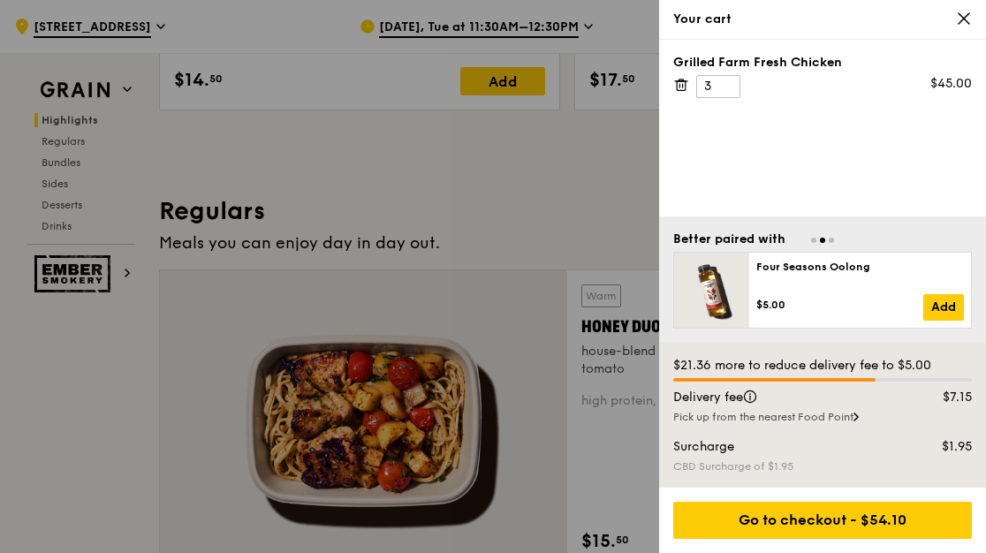
click at [679, 84] on icon at bounding box center [681, 85] width 16 height 16
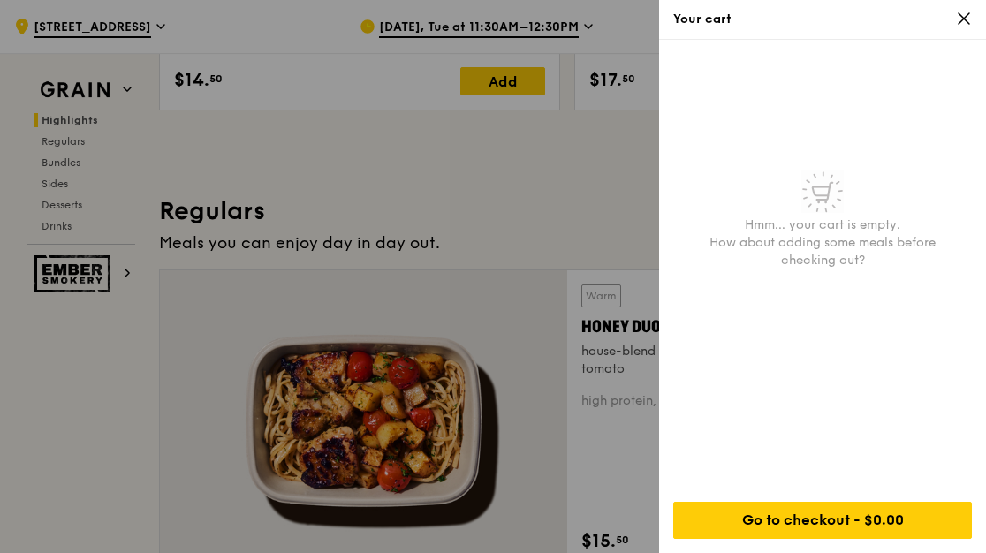
click at [961, 24] on icon at bounding box center [964, 19] width 16 height 16
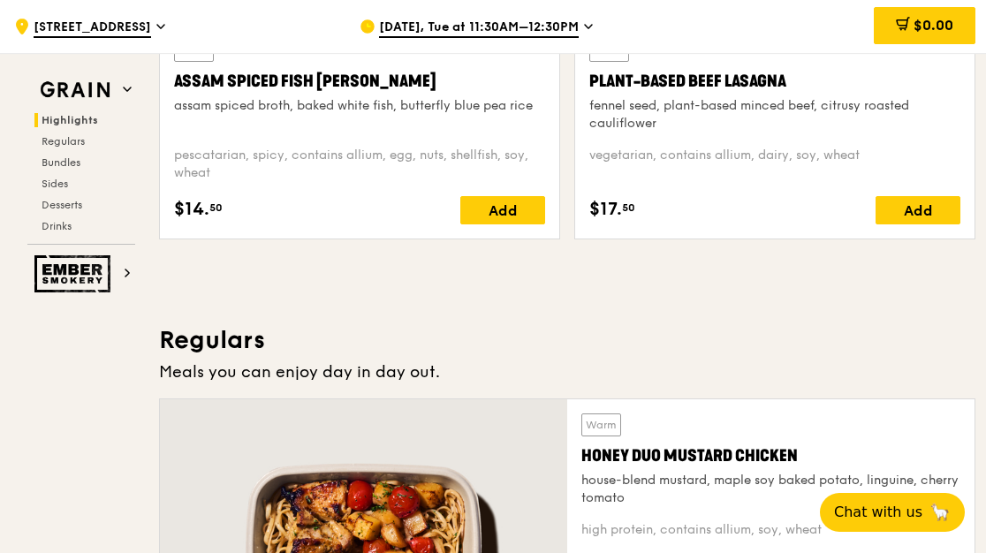
scroll to position [914, 0]
